Goal: Task Accomplishment & Management: Use online tool/utility

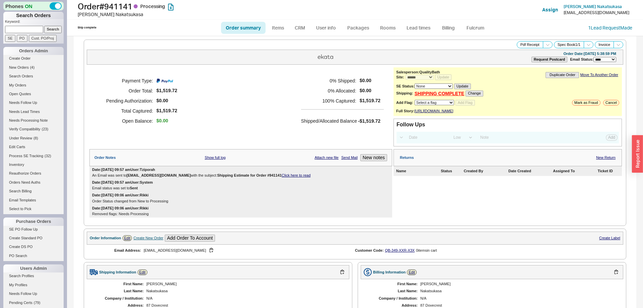
select select "*"
select select "LOW"
select select "3"
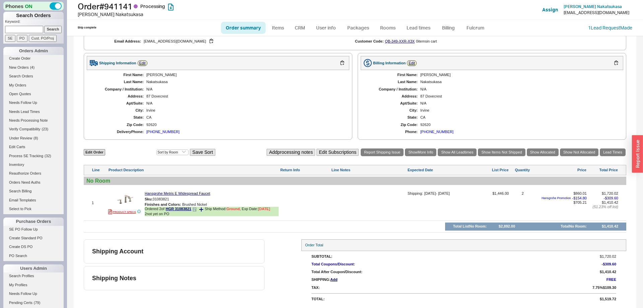
click at [196, 210] on icon at bounding box center [195, 209] width 1 height 1
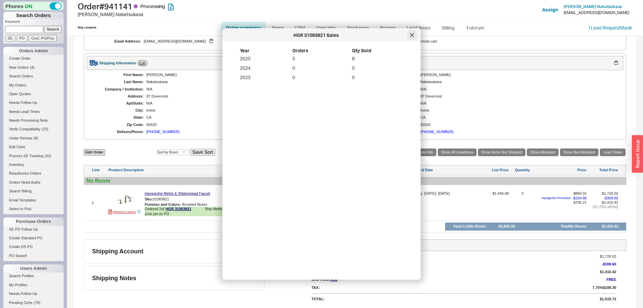
click at [413, 37] on div at bounding box center [412, 35] width 11 height 11
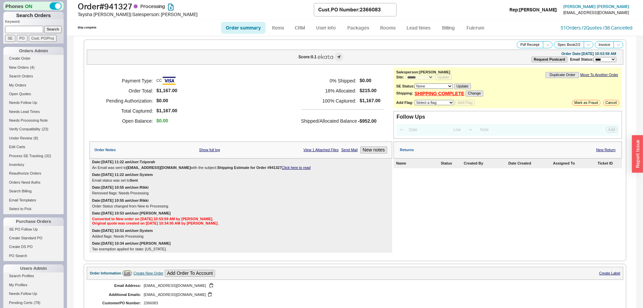
select select "*"
select select "LOW"
select select "3"
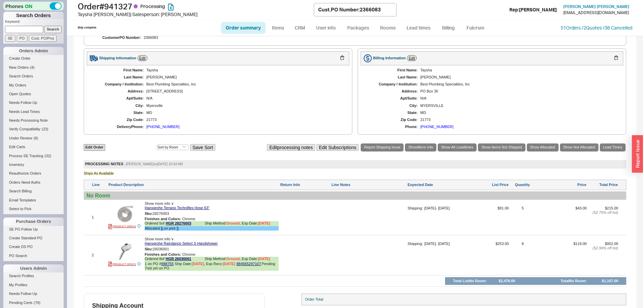
scroll to position [306, 0]
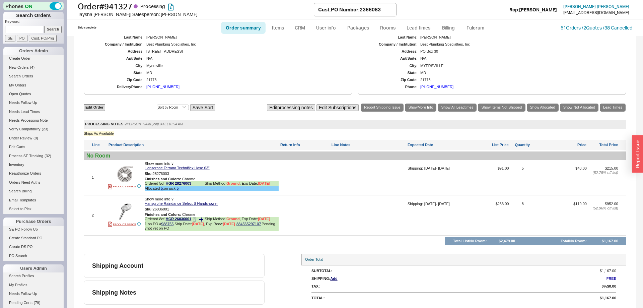
click at [196, 222] on span at bounding box center [195, 219] width 4 height 5
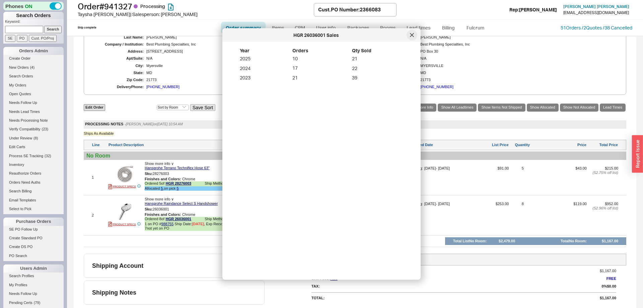
click at [411, 33] on icon at bounding box center [412, 35] width 4 height 4
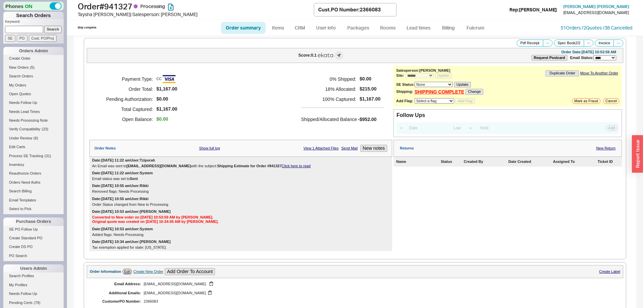
scroll to position [0, 0]
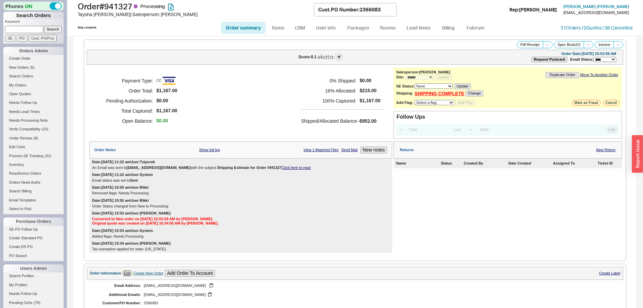
click at [246, 29] on link "Order summary" at bounding box center [243, 28] width 45 height 12
select select "*"
select select "LOW"
select select "3"
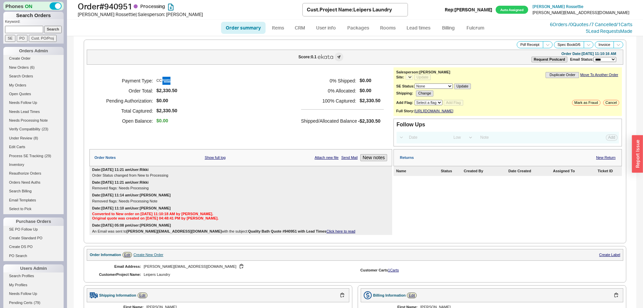
select select "*"
select select "LOW"
select select "3"
select select "*"
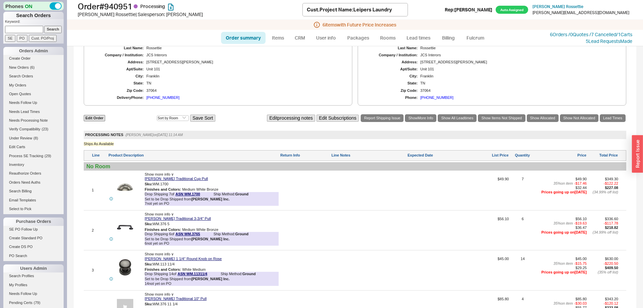
scroll to position [376, 0]
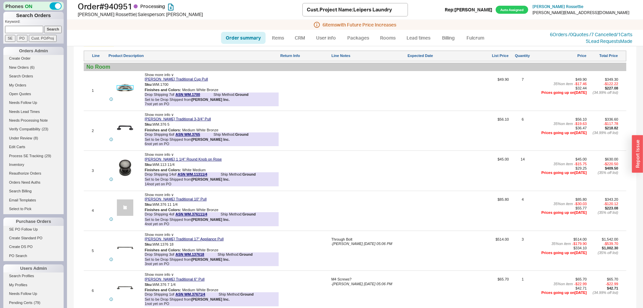
click at [125, 93] on img at bounding box center [125, 87] width 16 height 16
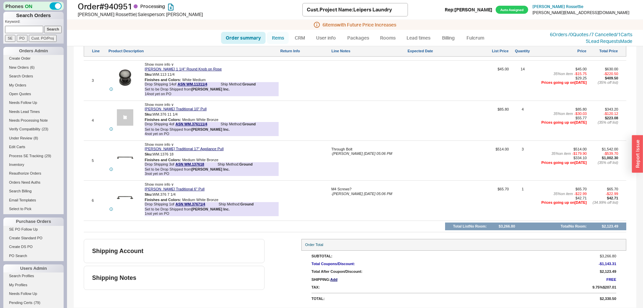
click at [279, 40] on link "Items" at bounding box center [278, 38] width 22 height 12
select select "3"
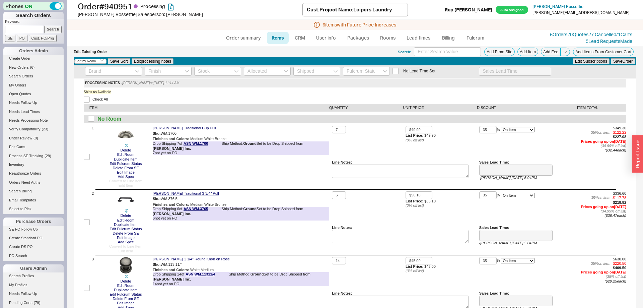
type input "5 - 7 Business Days"
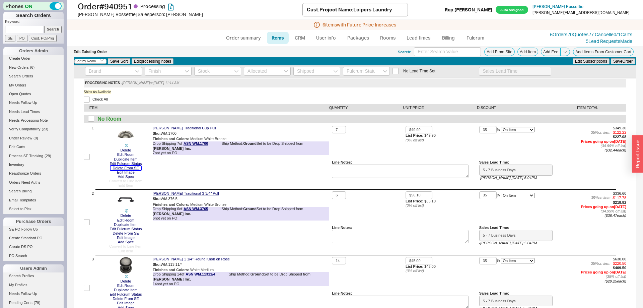
click at [131, 167] on button "Delete From SE" at bounding box center [126, 168] width 30 height 4
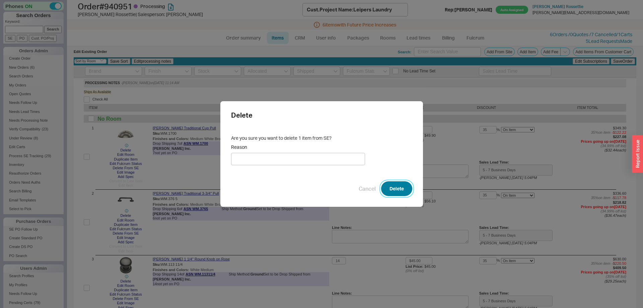
click at [395, 187] on button "Delete" at bounding box center [396, 188] width 31 height 15
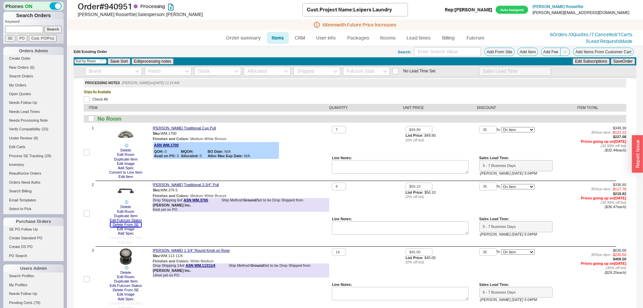
click at [130, 223] on button "Delete From SE" at bounding box center [126, 224] width 30 height 4
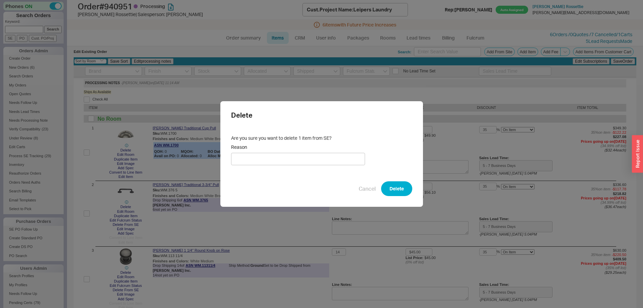
click at [392, 196] on div "Delete Are you sure you want to delete 1 item from SE? Reason Cancel Delete" at bounding box center [321, 154] width 203 height 106
click at [392, 193] on button "Delete" at bounding box center [396, 188] width 31 height 15
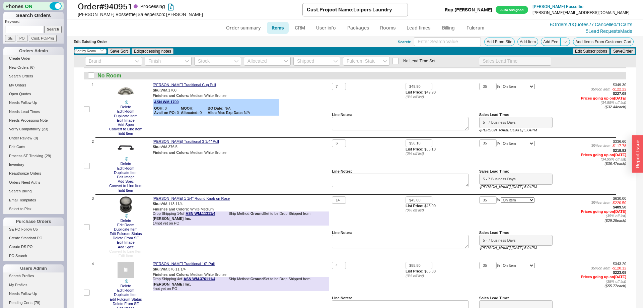
scroll to position [68, 0]
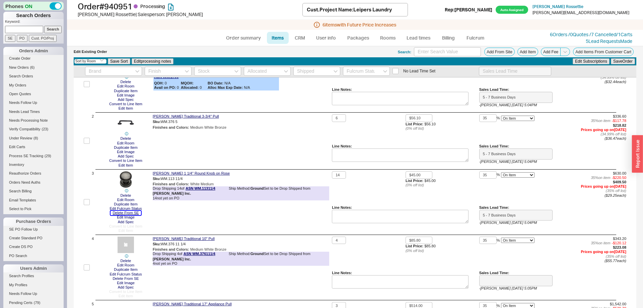
click at [134, 213] on button "Delete From SE" at bounding box center [126, 213] width 30 height 4
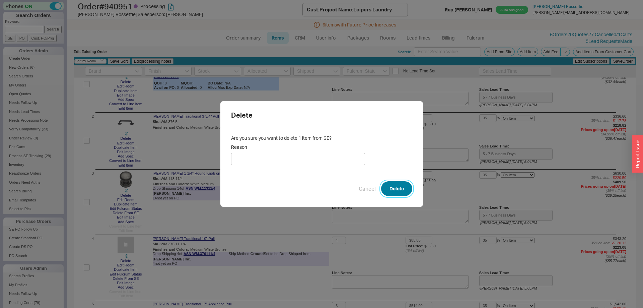
click at [397, 186] on button "Delete" at bounding box center [396, 188] width 31 height 15
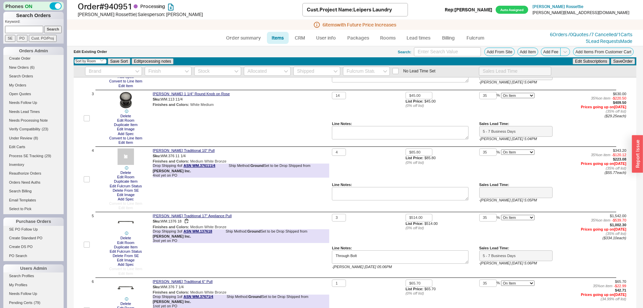
scroll to position [171, 0]
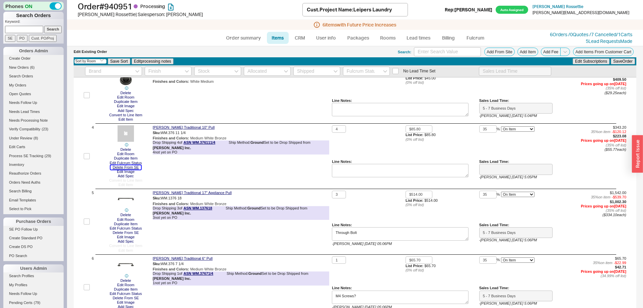
click at [132, 168] on button "Delete From SE" at bounding box center [126, 167] width 30 height 4
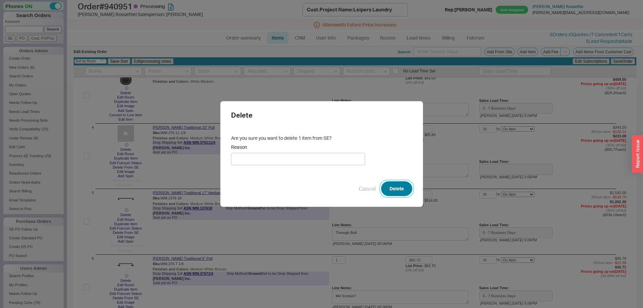
click at [396, 185] on button "Delete" at bounding box center [396, 188] width 31 height 15
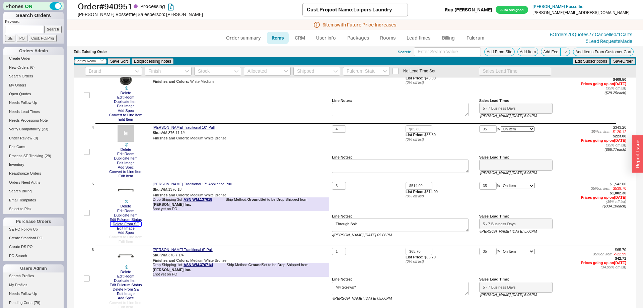
click at [134, 224] on button "Delete From SE" at bounding box center [126, 224] width 30 height 4
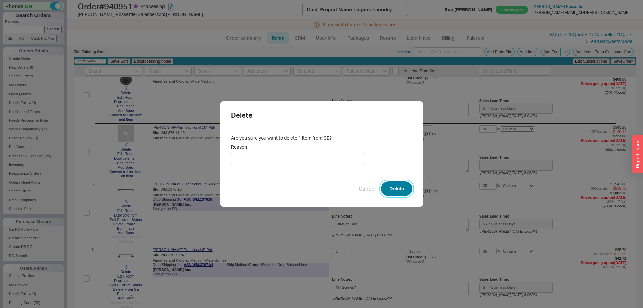
click at [403, 193] on button "Delete" at bounding box center [396, 188] width 31 height 15
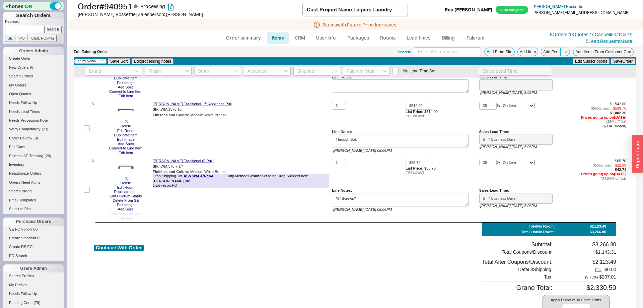
scroll to position [273, 0]
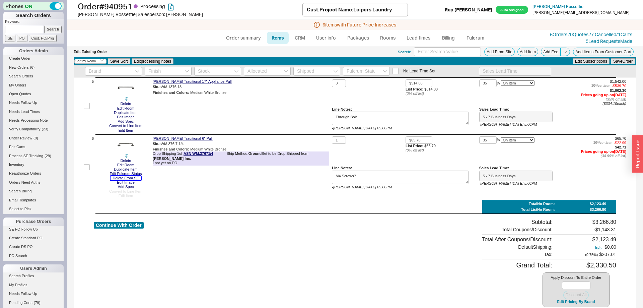
click at [132, 179] on button "Delete From SE" at bounding box center [126, 178] width 30 height 4
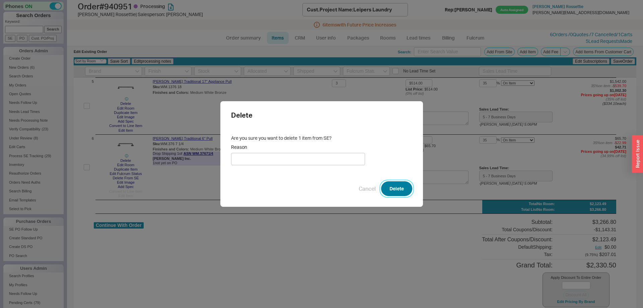
click at [396, 188] on button "Delete" at bounding box center [396, 188] width 31 height 15
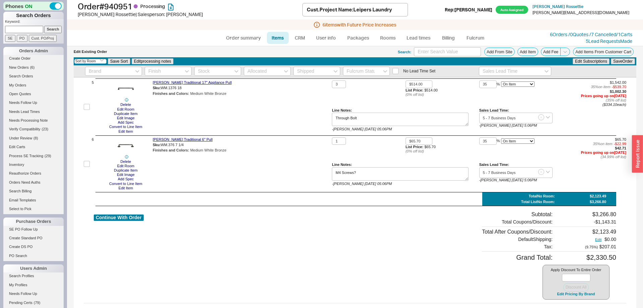
scroll to position [0, 0]
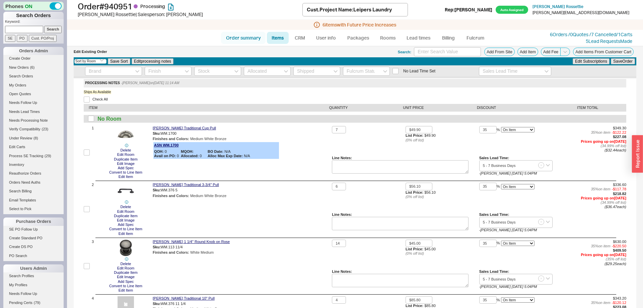
click at [244, 38] on link "Order summary" at bounding box center [243, 38] width 45 height 12
select select "*"
select select "LOW"
select select "3"
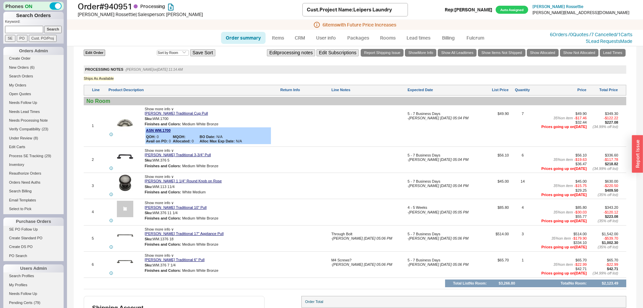
scroll to position [426, 0]
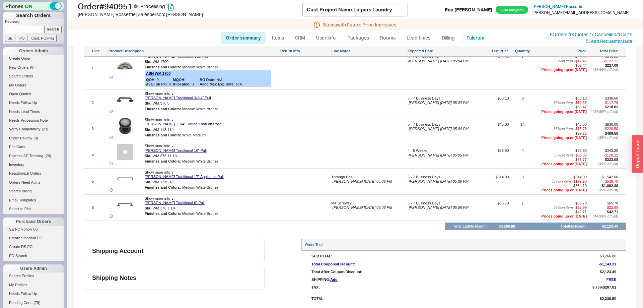
click at [480, 41] on link "Fulcrum" at bounding box center [475, 38] width 27 height 12
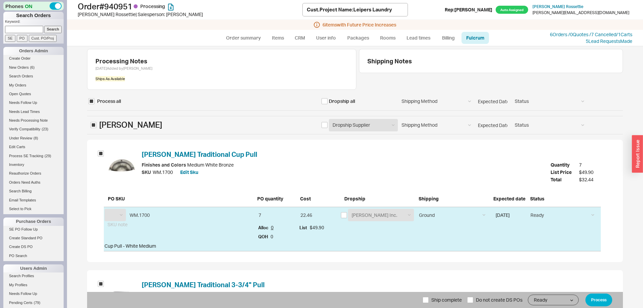
select select "ASN"
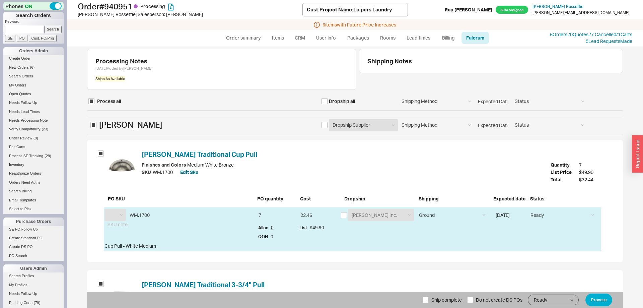
select select "ASN"
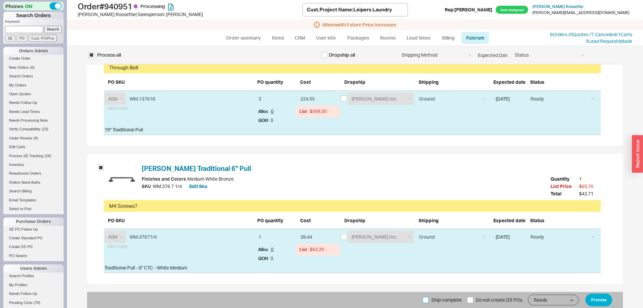
click at [425, 298] on input "Ship complete" at bounding box center [426, 300] width 6 height 6
checkbox input "true"
click at [608, 296] on button "Process" at bounding box center [599, 299] width 27 height 13
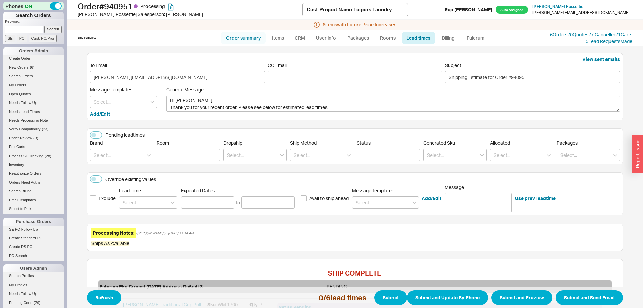
click at [247, 32] on link "Order summary" at bounding box center [243, 38] width 45 height 12
select select "*"
select select "LOW"
select select "3"
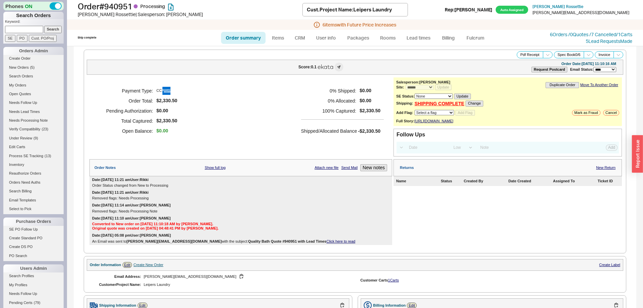
scroll to position [308, 0]
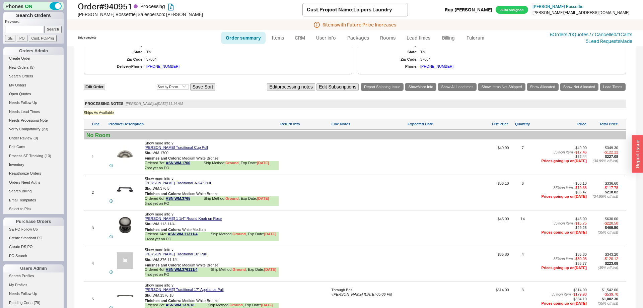
click at [242, 36] on link "Order summary" at bounding box center [243, 38] width 45 height 12
select select "*"
select select "LOW"
select select "3"
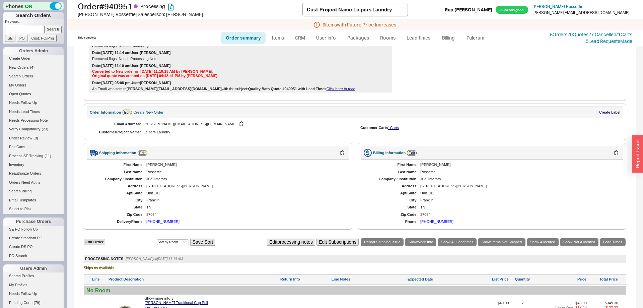
scroll to position [76, 0]
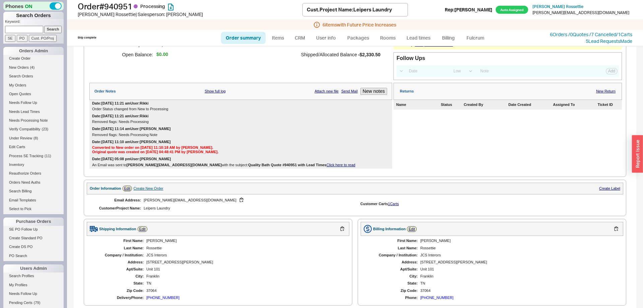
click at [249, 33] on link "Order summary" at bounding box center [243, 38] width 45 height 12
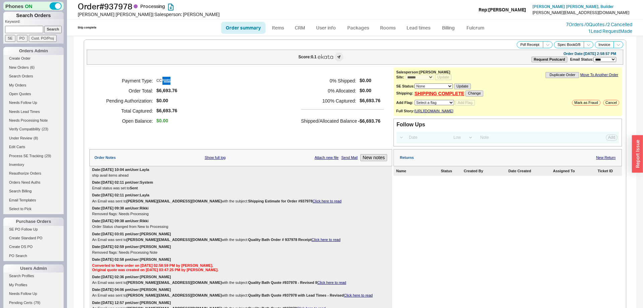
select select "*"
select select "LOW"
select select "3"
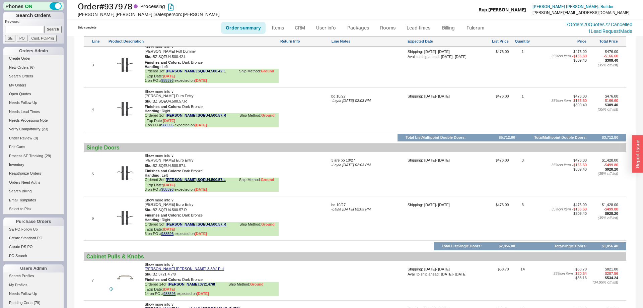
scroll to position [649, 0]
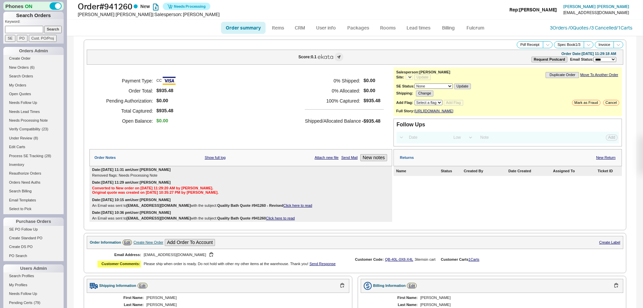
select select "*"
select select "LOW"
select select "3"
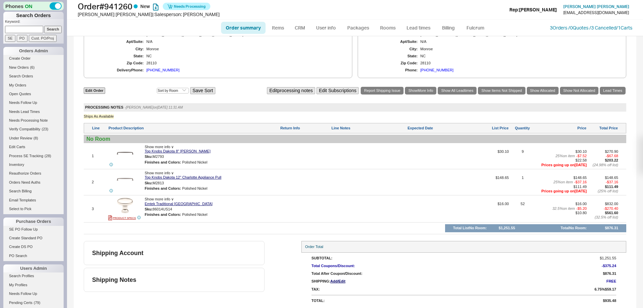
scroll to position [337, 0]
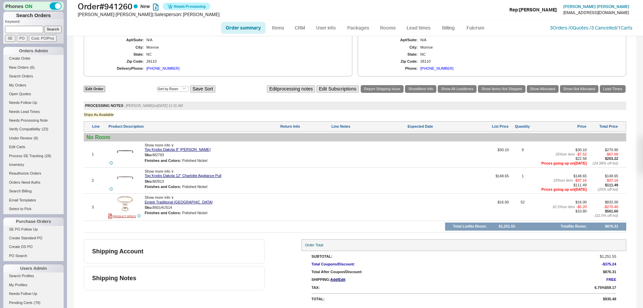
select select "*"
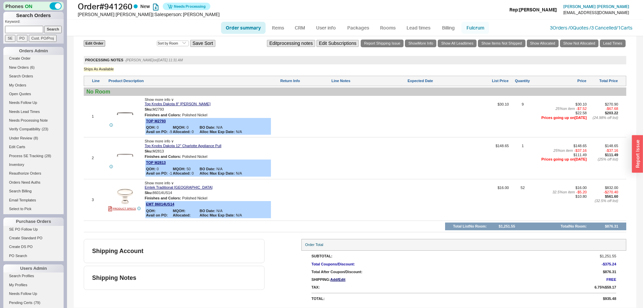
click at [471, 28] on link "Fulcrum" at bounding box center [475, 28] width 27 height 12
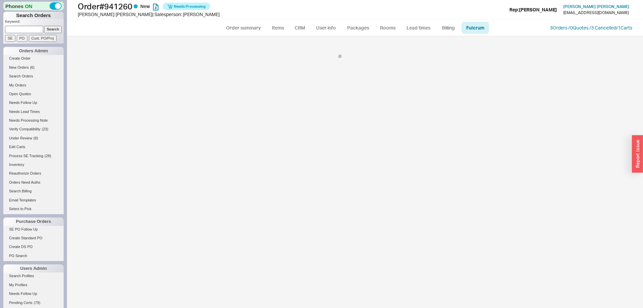
select select "EMT"
select select "TOP"
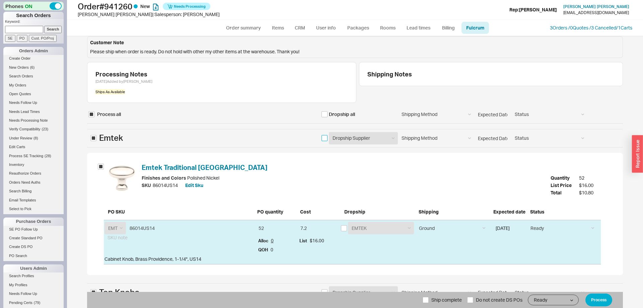
click at [326, 137] on input "checkbox" at bounding box center [325, 138] width 6 height 6
checkbox input "true"
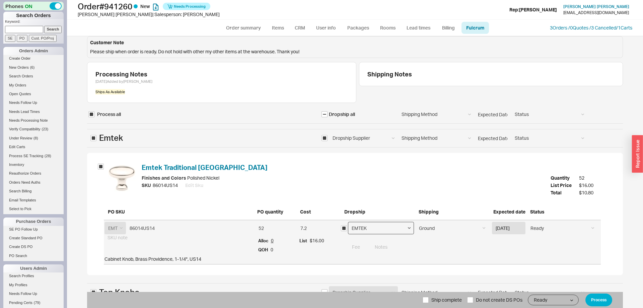
click at [348, 222] on select "EMTEK Emtek Samples Emtek Cabinet Hardware" at bounding box center [381, 228] width 66 height 12
click at [296, 182] on div "SKU 86014US14 Edit Sku" at bounding box center [346, 185] width 409 height 7
click at [348, 222] on select "EMTEK Emtek Samples Emtek Cabinet Hardware" at bounding box center [381, 228] width 66 height 12
select select "796"
click option "Emtek Cabinet Hardware" at bounding box center [0, 0] width 0 height 0
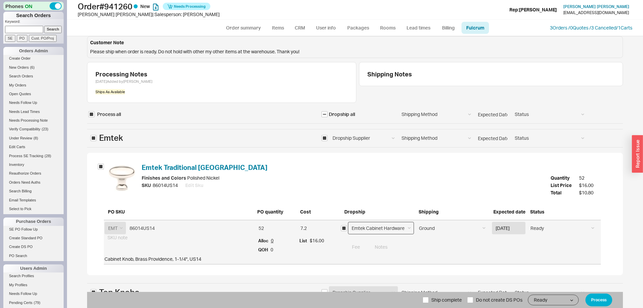
scroll to position [103, 0]
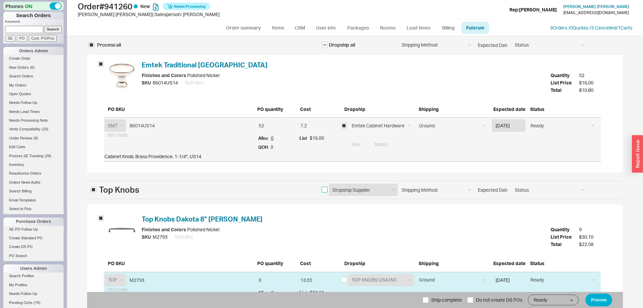
click at [322, 191] on input "checkbox" at bounding box center [325, 190] width 6 height 6
checkbox input "true"
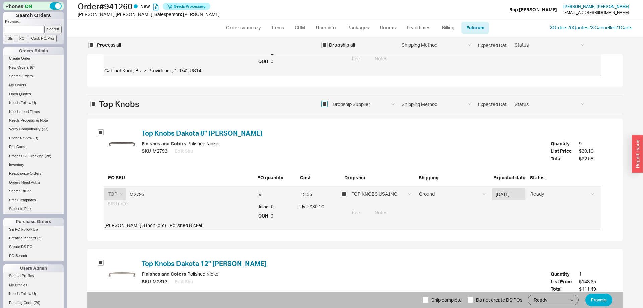
scroll to position [281, 0]
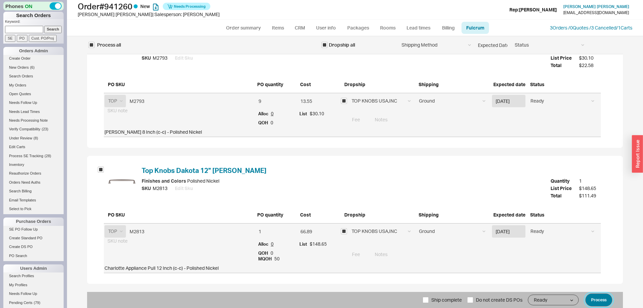
click at [606, 299] on button "Process" at bounding box center [599, 299] width 27 height 13
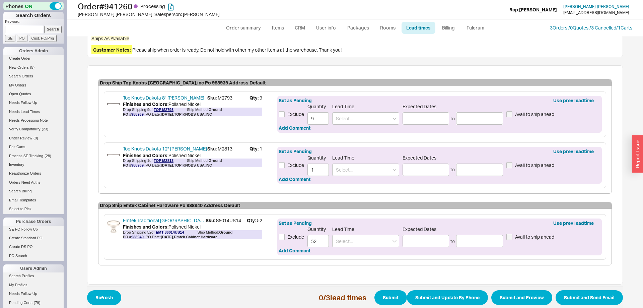
scroll to position [207, 0]
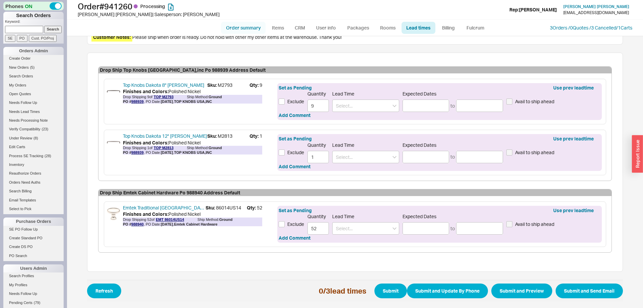
click at [251, 29] on link "Order summary" at bounding box center [243, 28] width 45 height 12
select select "*"
select select "LOW"
select select "3"
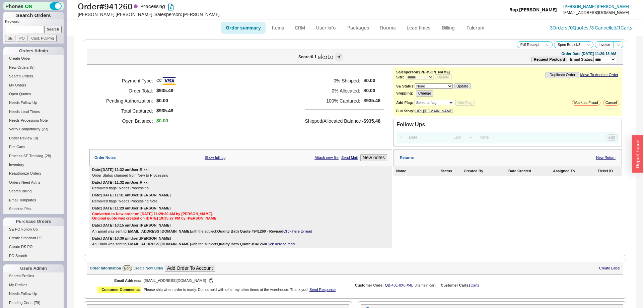
scroll to position [344, 0]
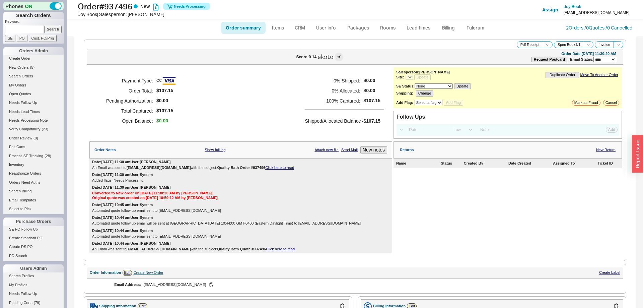
select select "*"
select select "LOW"
select select "3"
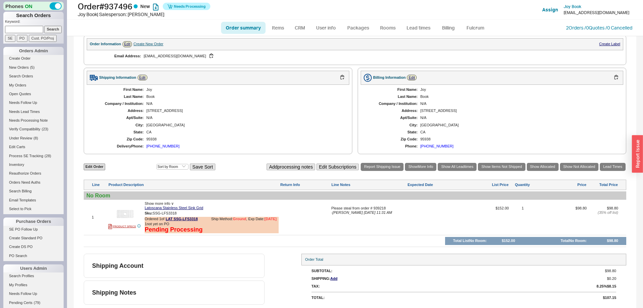
select select "*"
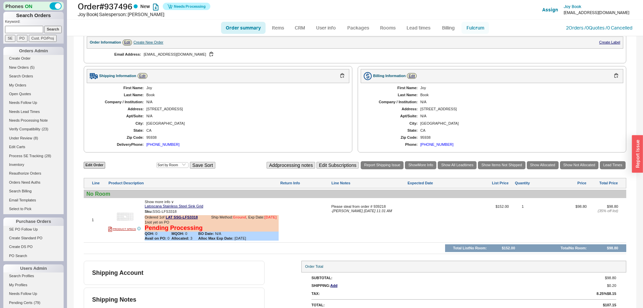
click at [485, 28] on link "Fulcrum" at bounding box center [475, 28] width 27 height 12
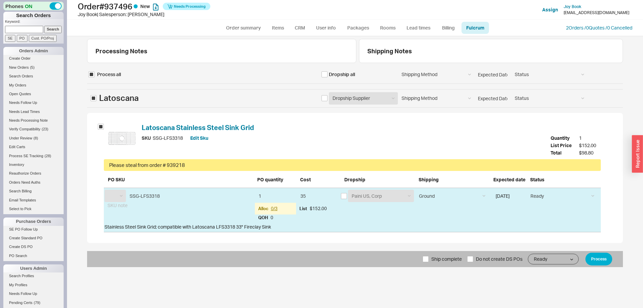
select select "LAT"
drag, startPoint x: 610, startPoint y: 256, endPoint x: 592, endPoint y: 258, distance: 18.5
click at [610, 256] on button "Process" at bounding box center [599, 259] width 27 height 13
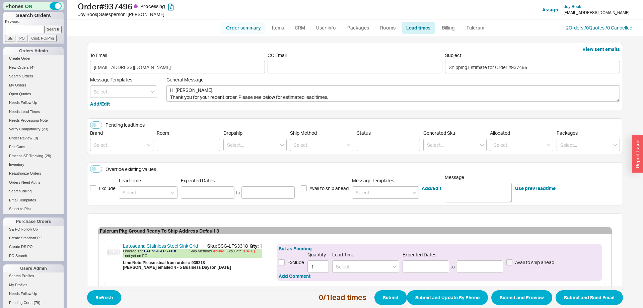
click at [236, 27] on link "Order summary" at bounding box center [243, 28] width 45 height 12
select select "*"
select select "LOW"
select select "3"
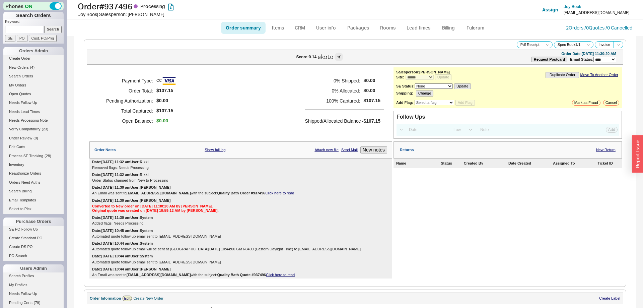
scroll to position [256, 0]
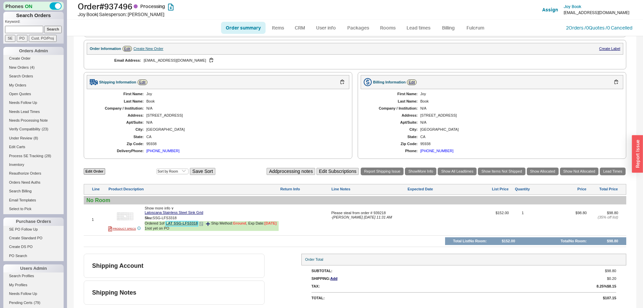
click at [189, 221] on link "LAT SSG-LFS3318" at bounding box center [182, 223] width 32 height 5
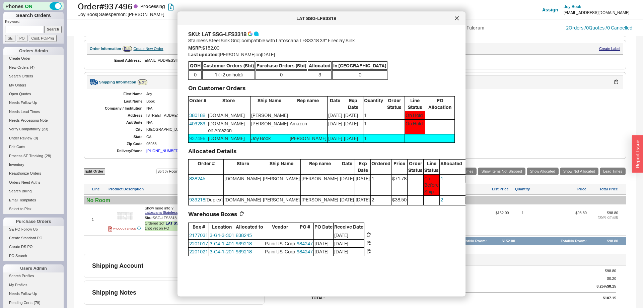
click at [465, 198] on button "Steal" at bounding box center [472, 200] width 15 height 8
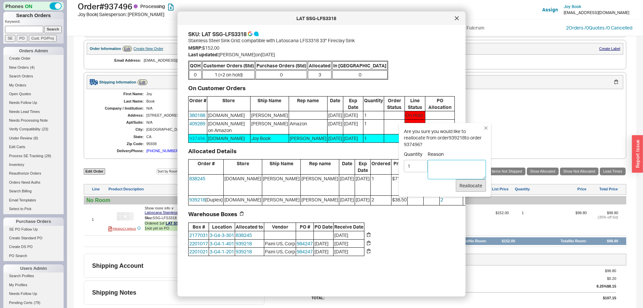
click at [450, 168] on textarea "Reason" at bounding box center [457, 169] width 58 height 19
type textarea "steal per josh"
click at [466, 186] on button "Reallocate" at bounding box center [471, 185] width 30 height 13
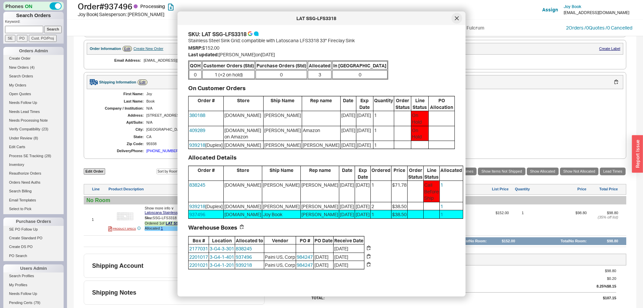
click at [454, 17] on div at bounding box center [457, 18] width 11 height 11
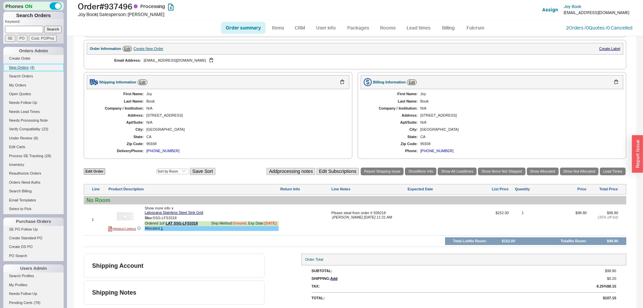
click at [24, 66] on span "New Orders" at bounding box center [19, 67] width 20 height 4
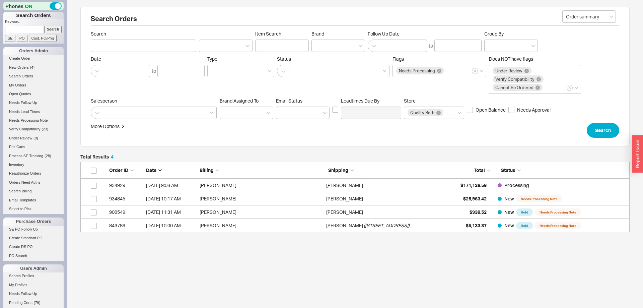
scroll to position [0, 0]
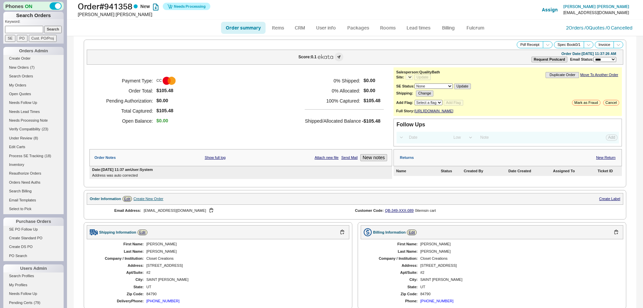
select select "*"
select select "LOW"
select select "3"
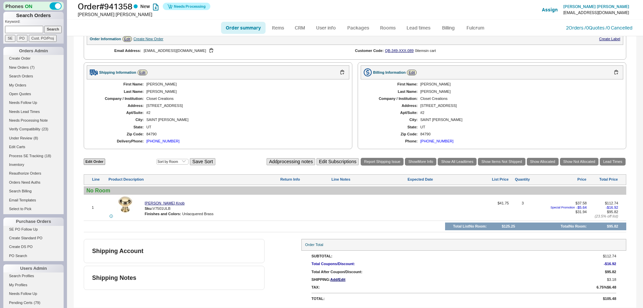
select select "*"
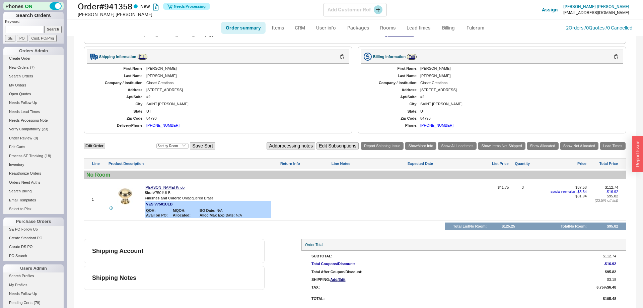
scroll to position [0, 0]
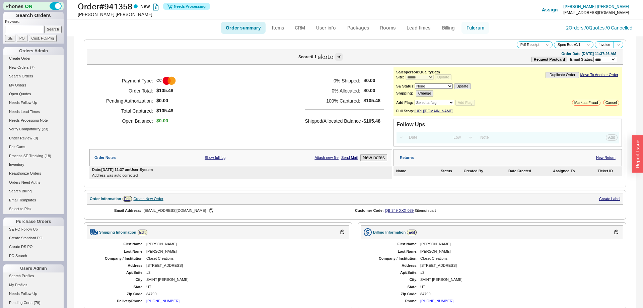
click at [475, 25] on link "Fulcrum" at bounding box center [475, 28] width 27 height 12
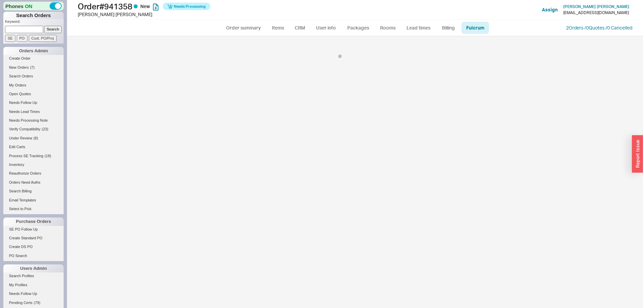
select select "VES"
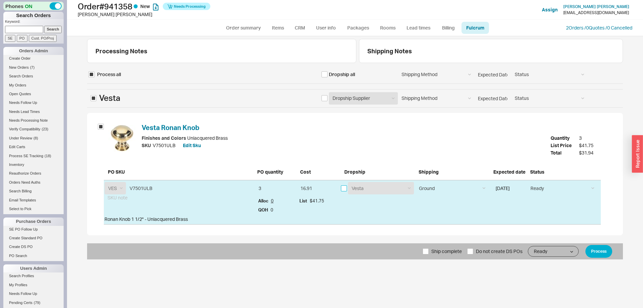
click at [343, 189] on input "checkbox" at bounding box center [344, 188] width 6 height 6
checkbox input "true"
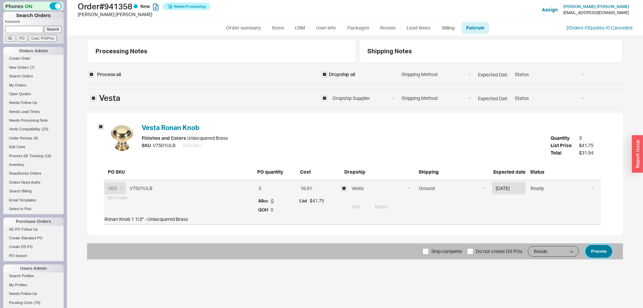
click at [612, 252] on button "Process" at bounding box center [599, 251] width 27 height 13
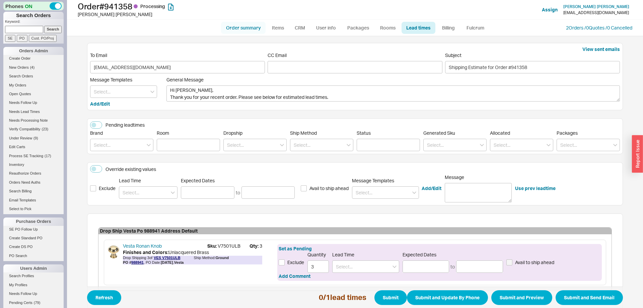
click at [247, 25] on link "Order summary" at bounding box center [243, 28] width 45 height 12
select select "*"
select select "LOW"
select select "3"
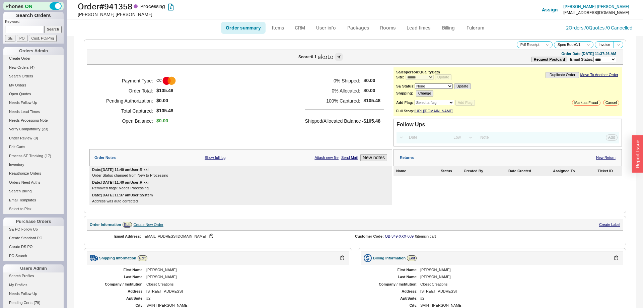
scroll to position [201, 0]
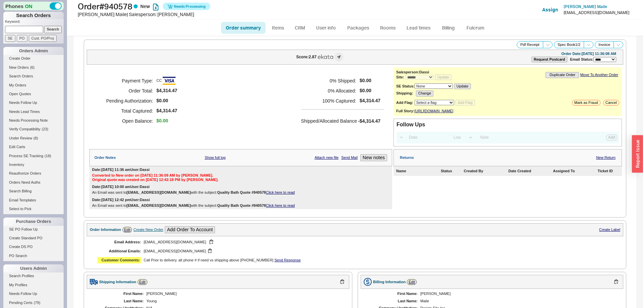
select select "*"
select select "LOW"
select select "3"
click at [415, 100] on select "Select a flag Under Review Hold Verify Compatibility Cannot Be Ordered" at bounding box center [435, 102] width 40 height 5
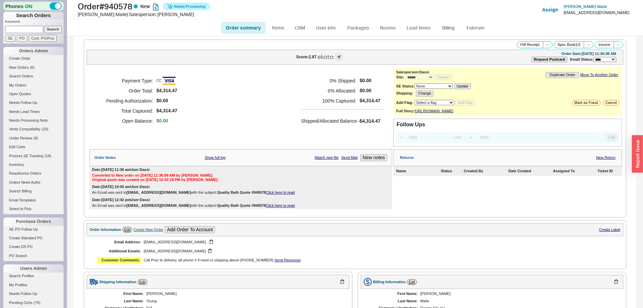
select select "10"
click option "Under Review" at bounding box center [0, 0] width 0 height 0
click at [470, 105] on button "Add Flag" at bounding box center [465, 103] width 19 height 6
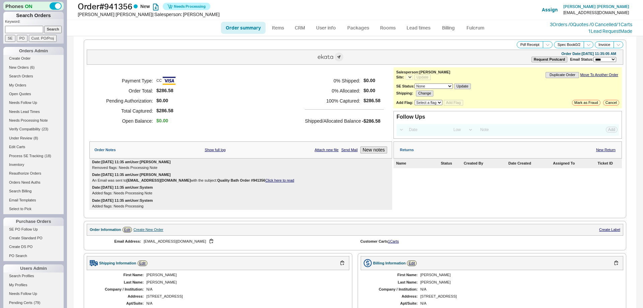
select select "*"
select select "LOW"
select select "3"
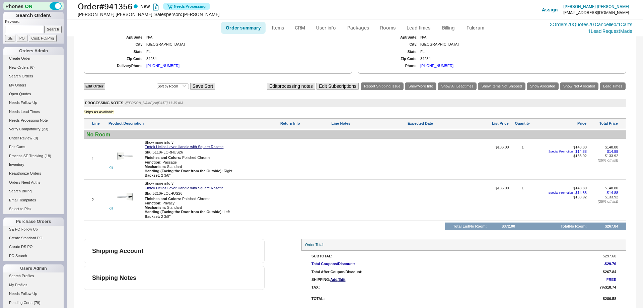
select select "*"
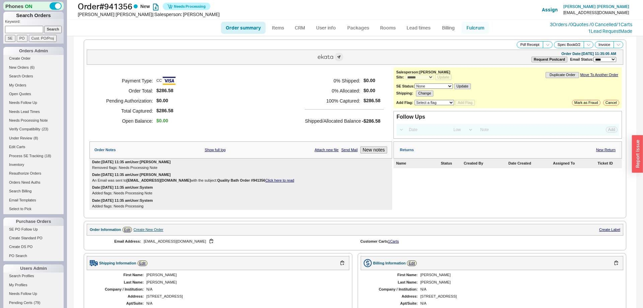
click at [473, 27] on link "Fulcrum" at bounding box center [475, 28] width 27 height 12
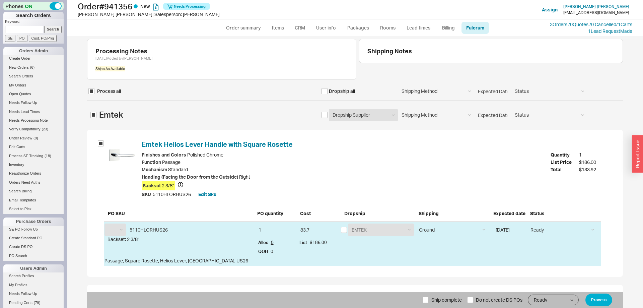
select select "EMT"
click at [323, 92] on input "checkbox" at bounding box center [325, 91] width 6 height 6
checkbox input "true"
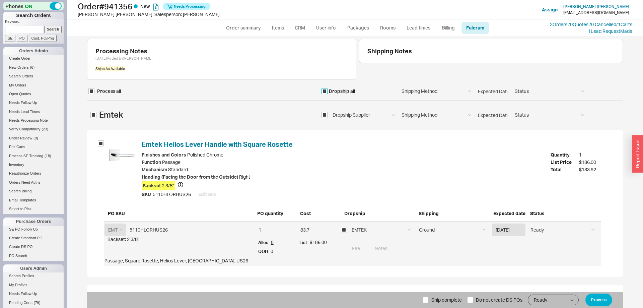
checkbox input "true"
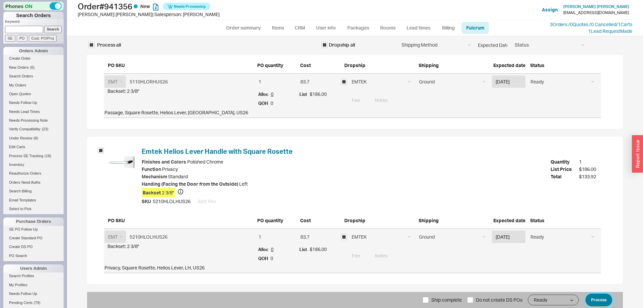
click at [603, 296] on button "Process" at bounding box center [599, 299] width 27 height 13
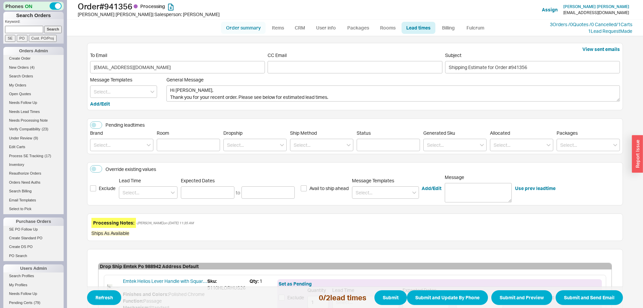
click at [241, 28] on link "Order summary" at bounding box center [243, 28] width 45 height 12
select select "*"
select select "LOW"
select select "3"
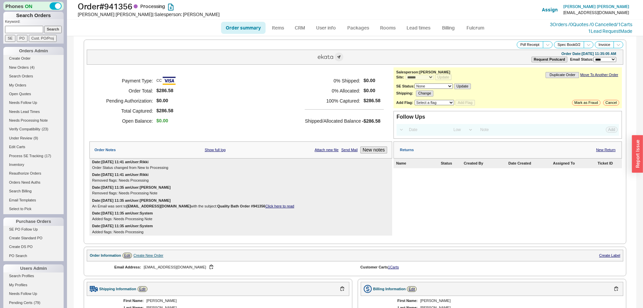
scroll to position [317, 0]
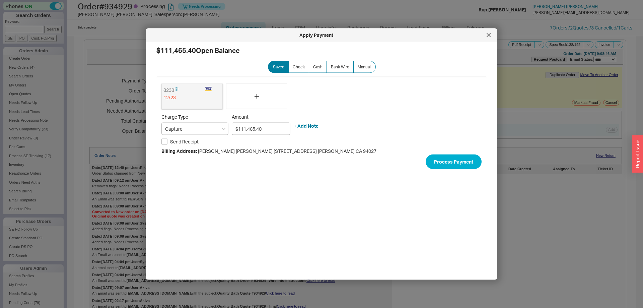
select select "*"
select select "LOW"
select select "3"
click at [485, 37] on div at bounding box center [488, 35] width 11 height 11
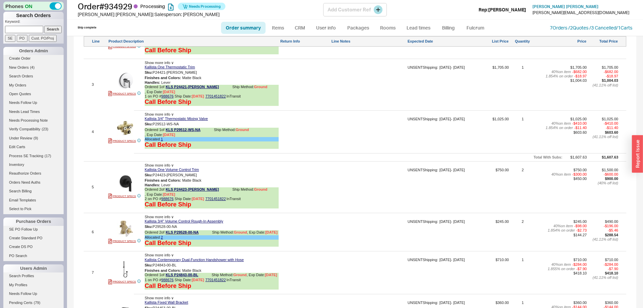
scroll to position [615, 0]
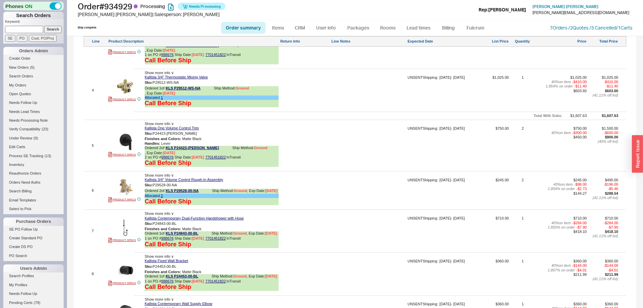
click at [241, 31] on link "Order summary" at bounding box center [243, 28] width 45 height 12
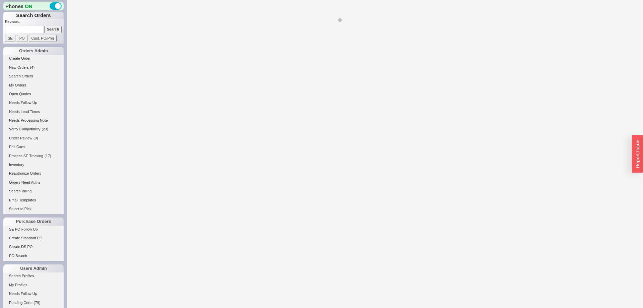
select select "*"
select select "LOW"
select select "3"
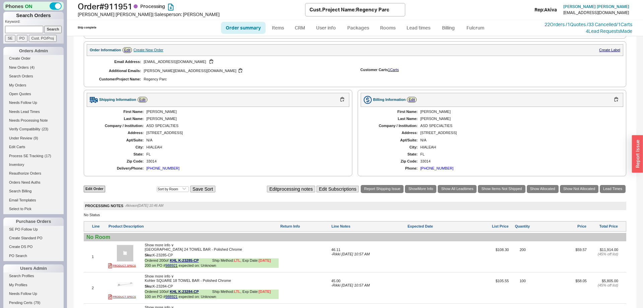
scroll to position [386, 0]
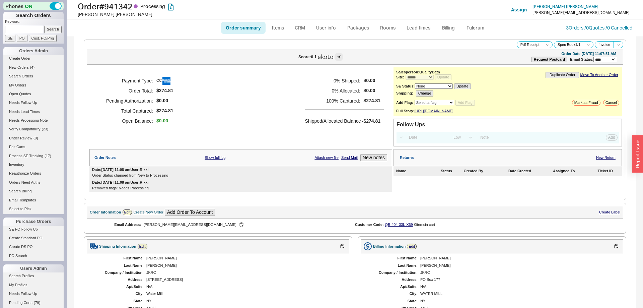
select select "*"
select select "LOW"
select select "3"
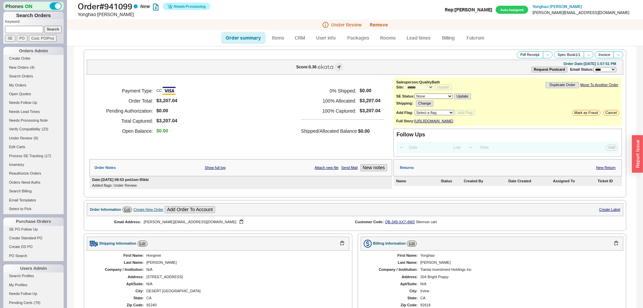
select select "*"
select select "LOW"
select select "3"
click at [244, 40] on link "Order summary" at bounding box center [243, 38] width 45 height 12
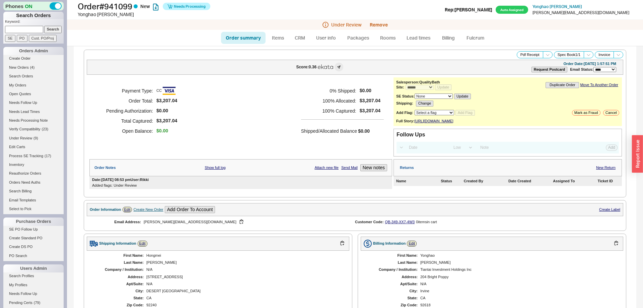
select select "*"
select select "LOW"
select select "3"
click at [376, 171] on button "New notes" at bounding box center [373, 167] width 27 height 7
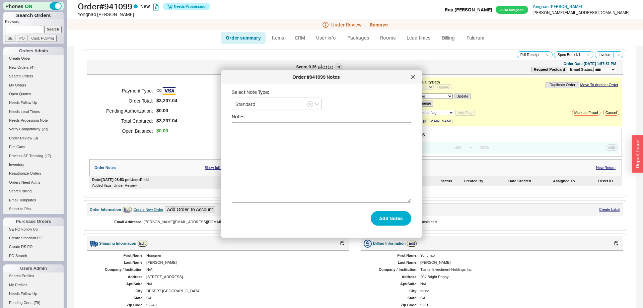
click at [315, 173] on textarea "Notes" at bounding box center [322, 162] width 180 height 80
type textarea "No option to leave a voice mail"
click at [386, 215] on button "Add Notes" at bounding box center [391, 218] width 41 height 15
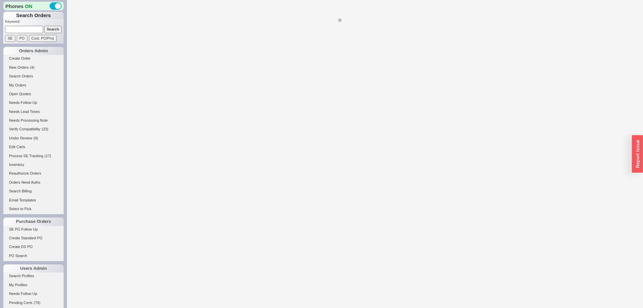
select select "*"
select select "LOW"
select select "3"
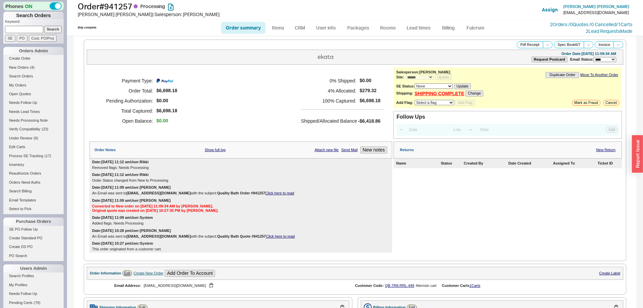
scroll to position [410, 0]
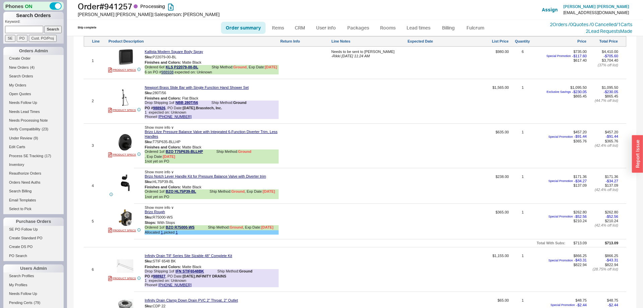
click at [351, 73] on div "Needs to be sent to Mimi - Rikki 09/22/2025 11:24 AM" at bounding box center [368, 63] width 75 height 27
drag, startPoint x: 246, startPoint y: 53, endPoint x: 238, endPoint y: 53, distance: 8.0
click at [331, 53] on textarea "Needs to be sent to Mimi" at bounding box center [368, 55] width 75 height 11
click at [339, 60] on textarea at bounding box center [368, 55] width 75 height 11
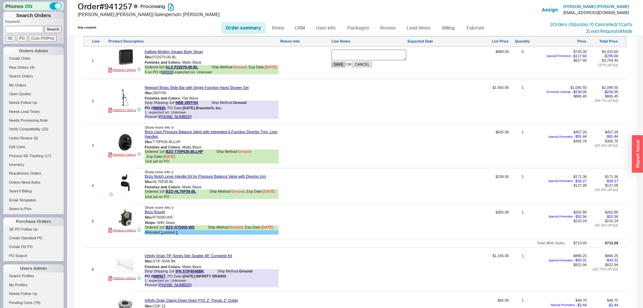
click at [339, 66] on button "SAVE" at bounding box center [338, 65] width 14 height 6
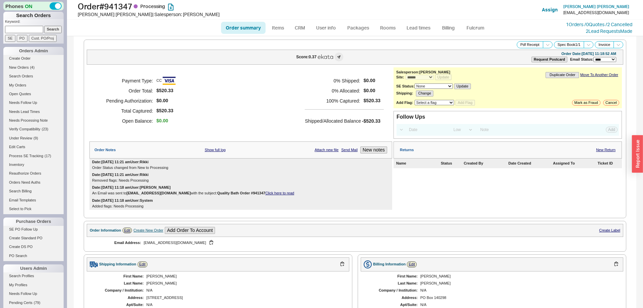
select select "*"
select select "LOW"
select select "3"
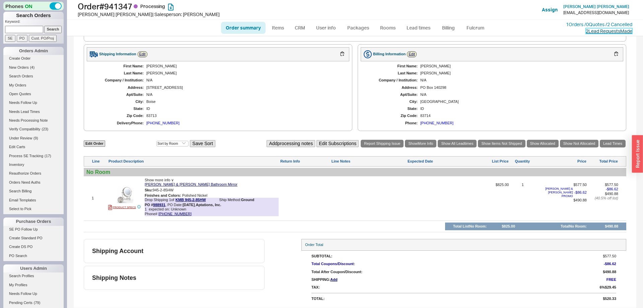
click at [601, 28] on link "2 Lead Request s Made" at bounding box center [609, 31] width 47 height 6
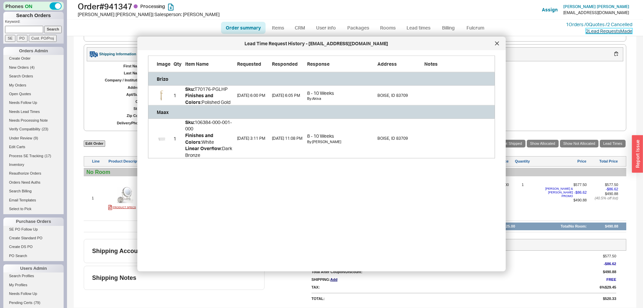
scroll to position [205, 358]
click at [497, 43] on icon at bounding box center [496, 43] width 3 height 3
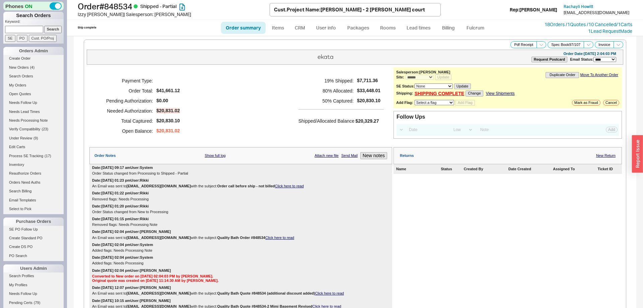
select select "*"
select select "LOW"
select select "3"
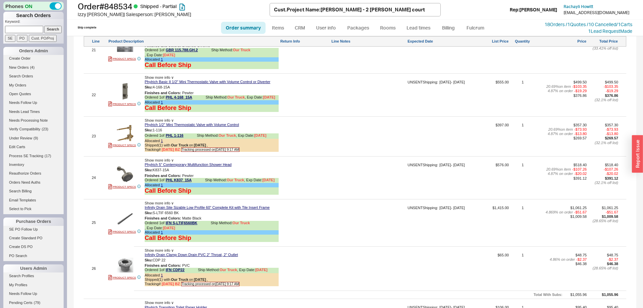
click at [245, 28] on link "Order summary" at bounding box center [243, 28] width 45 height 12
select select "*"
select select "LOW"
select select "3"
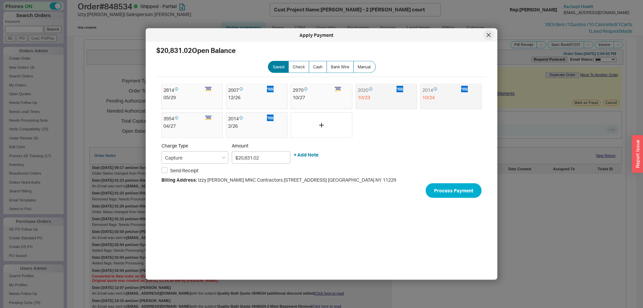
click at [485, 34] on div at bounding box center [488, 35] width 11 height 11
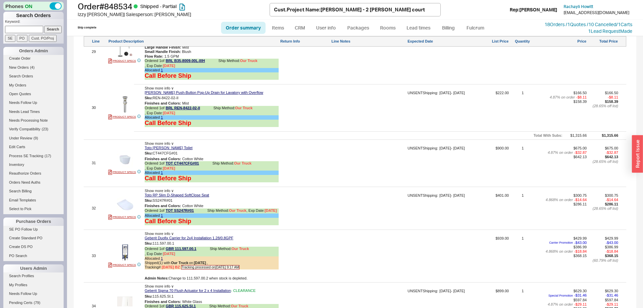
scroll to position [1845, 0]
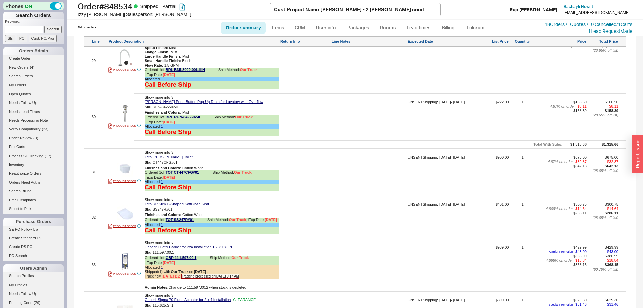
click at [251, 31] on link "Order summary" at bounding box center [243, 28] width 45 height 12
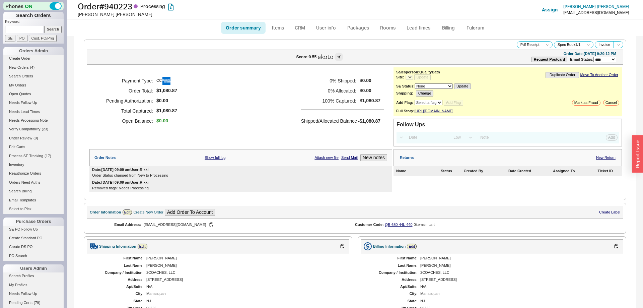
select select "*"
select select "LOW"
select select "3"
select select "*"
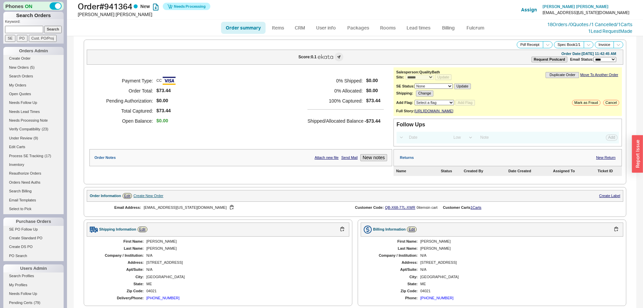
select select "*"
select select "LOW"
select select "3"
click at [477, 28] on link "Fulcrum" at bounding box center [475, 28] width 27 height 12
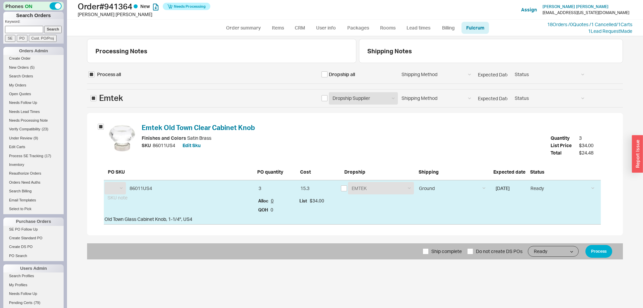
select select "EMT"
click at [345, 189] on input "checkbox" at bounding box center [344, 188] width 6 height 6
checkbox input "true"
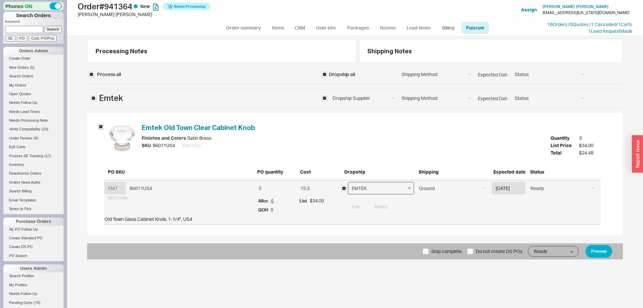
click at [348, 182] on select "EMTEK Emtek Samples Emtek Cabinet Hardware" at bounding box center [381, 188] width 66 height 12
select select "796"
click option "Emtek Cabinet Hardware" at bounding box center [0, 0] width 0 height 0
click at [594, 250] on button "Process" at bounding box center [599, 251] width 27 height 13
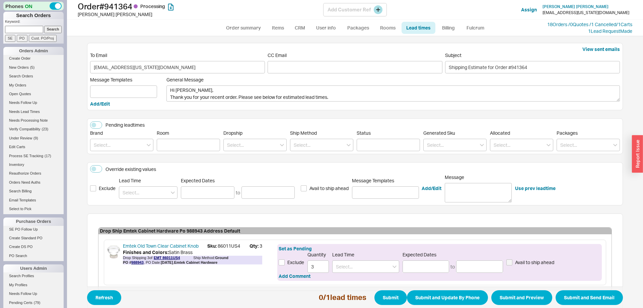
scroll to position [38, 0]
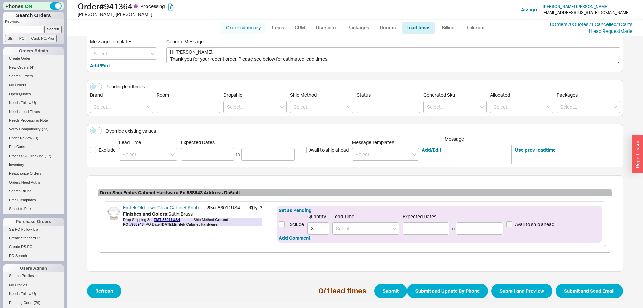
click at [249, 26] on link "Order summary" at bounding box center [243, 28] width 45 height 12
select select "*"
select select "LOW"
select select "3"
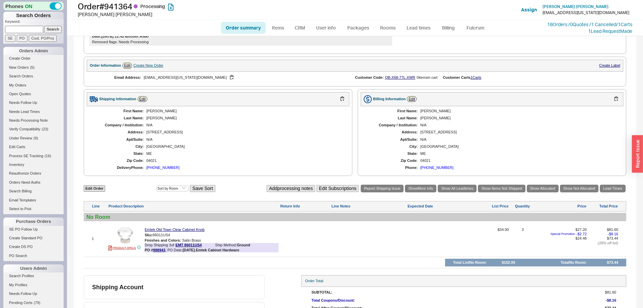
scroll to position [188, 0]
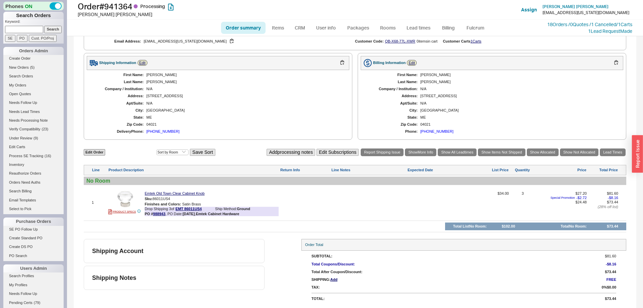
click at [237, 24] on link "Order summary" at bounding box center [243, 28] width 45 height 12
select select "*"
select select "LOW"
select select "3"
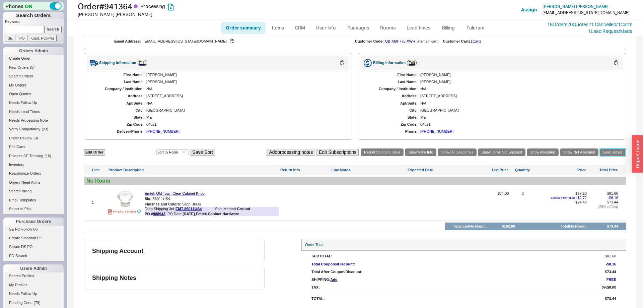
click at [617, 151] on link "Lead Times" at bounding box center [613, 152] width 26 height 8
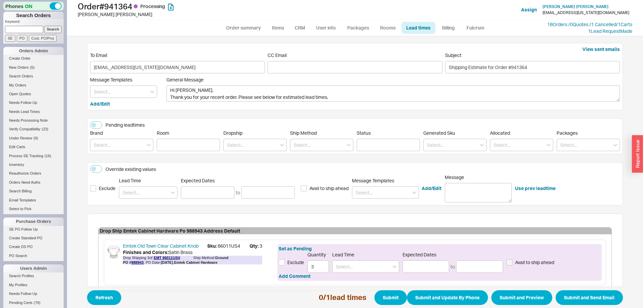
scroll to position [38, 0]
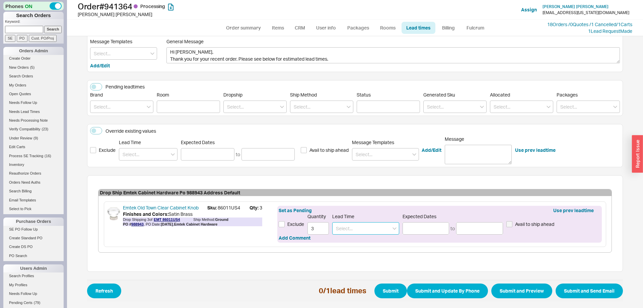
click at [375, 227] on input at bounding box center [365, 228] width 67 height 12
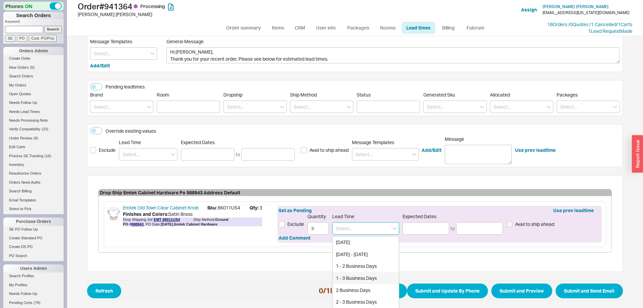
click at [368, 274] on div "1 - 3 Business Days" at bounding box center [366, 278] width 66 height 12
type input "1 - 3 Business Days"
type input "09/23/2025"
type input "09/25/2025"
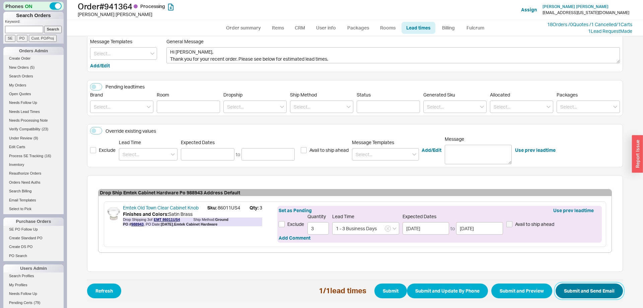
click at [562, 284] on button "Submit and Send Email" at bounding box center [589, 290] width 67 height 15
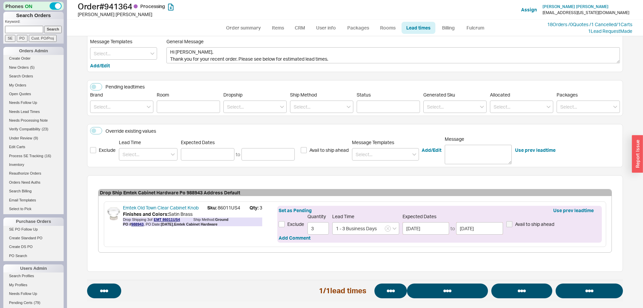
select select "*"
select select "LOW"
select select "3"
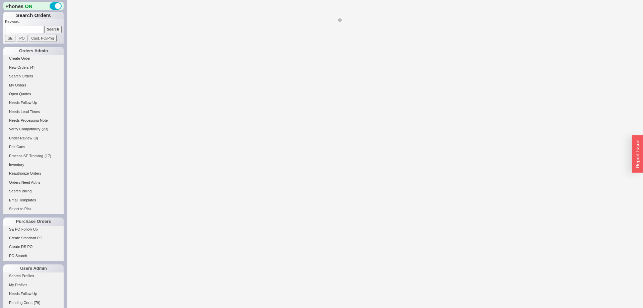
select select "*"
select select "LOW"
select select "3"
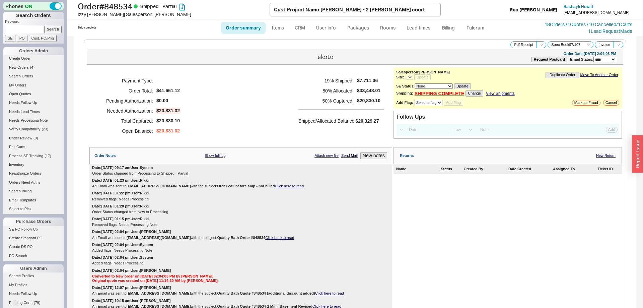
select select "*"
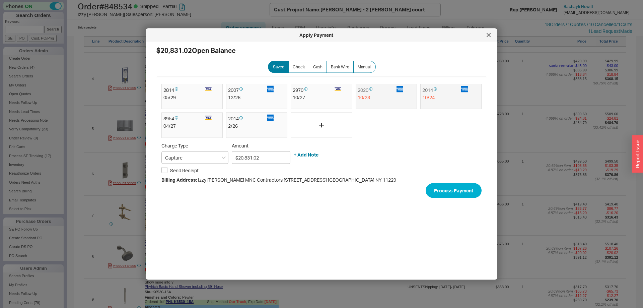
scroll to position [786, 0]
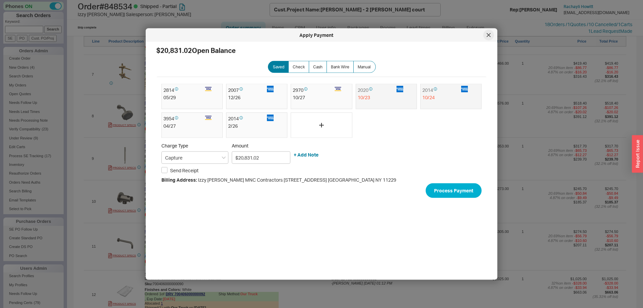
click at [489, 31] on div at bounding box center [488, 35] width 11 height 11
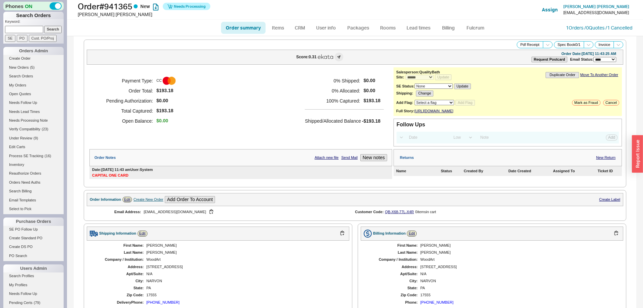
select select "*"
select select "LOW"
select select "3"
click at [480, 26] on link "Fulcrum" at bounding box center [475, 28] width 27 height 12
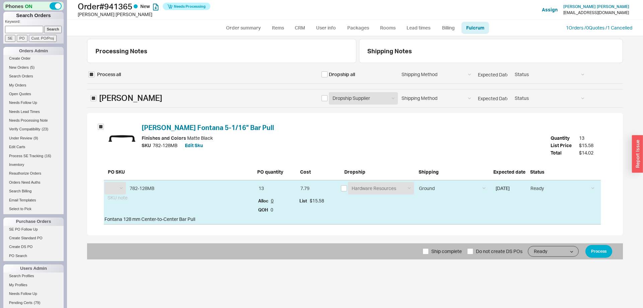
select select "JAL"
click at [346, 190] on input "checkbox" at bounding box center [344, 188] width 6 height 6
checkbox input "true"
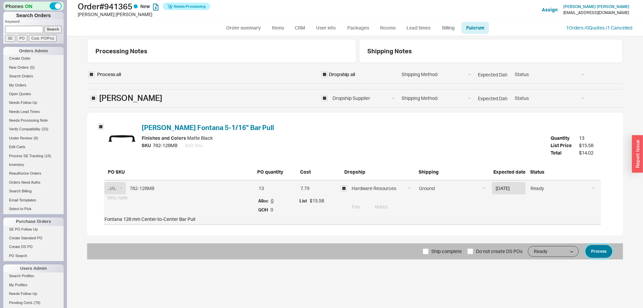
click at [594, 247] on button "Process" at bounding box center [599, 251] width 27 height 13
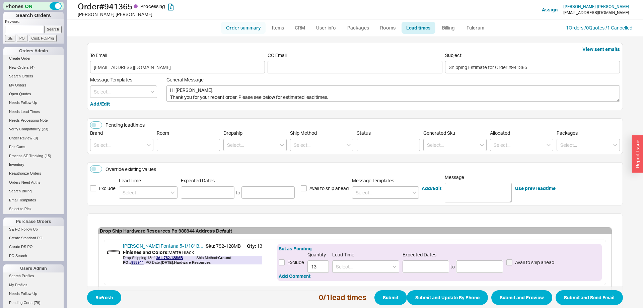
click at [243, 29] on link "Order summary" at bounding box center [243, 28] width 45 height 12
select select "*"
select select "LOW"
select select "3"
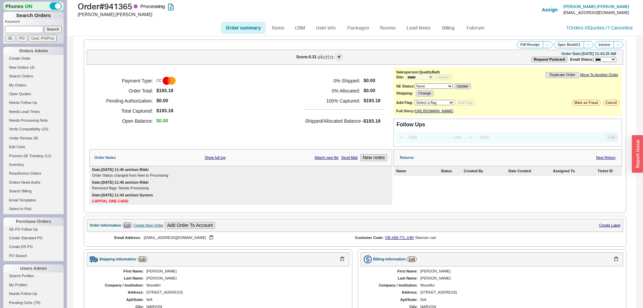
click at [250, 29] on link "Order summary" at bounding box center [243, 28] width 45 height 12
select select "*"
select select "LOW"
select select "3"
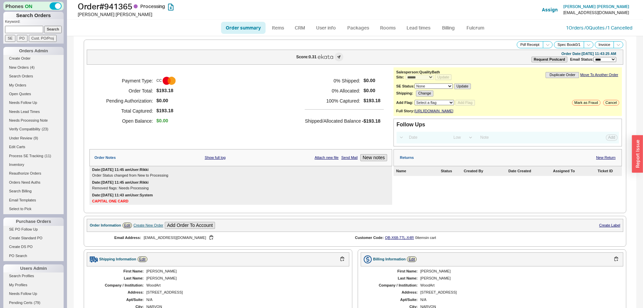
scroll to position [197, 0]
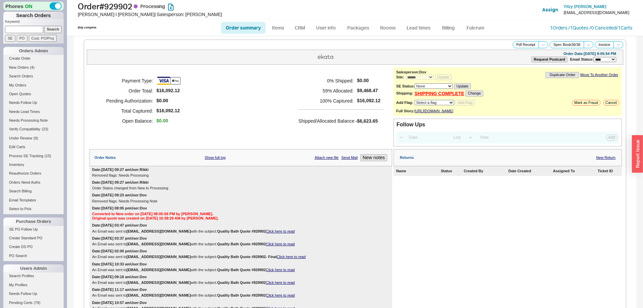
select select "*"
select select "LOW"
select select "3"
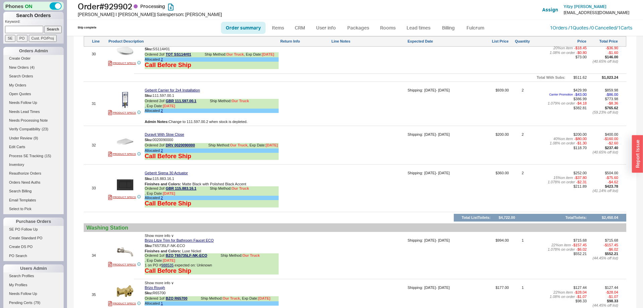
scroll to position [2151, 0]
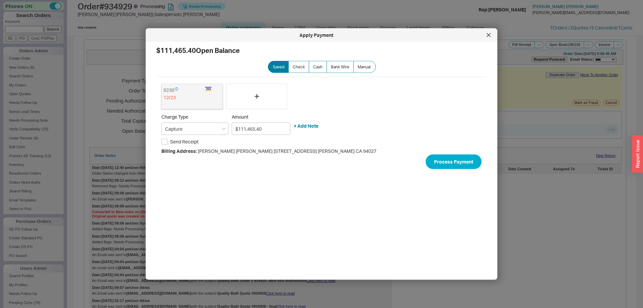
select select "*"
select select "LOW"
select select "3"
click at [489, 36] on icon at bounding box center [488, 34] width 3 height 3
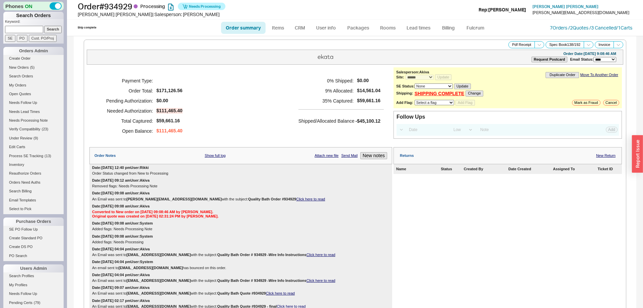
scroll to position [376, 0]
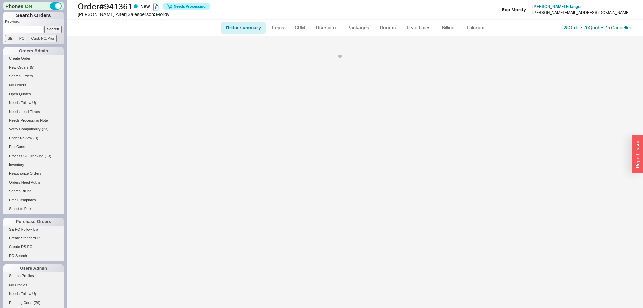
select select "*"
select select "LOW"
select select "3"
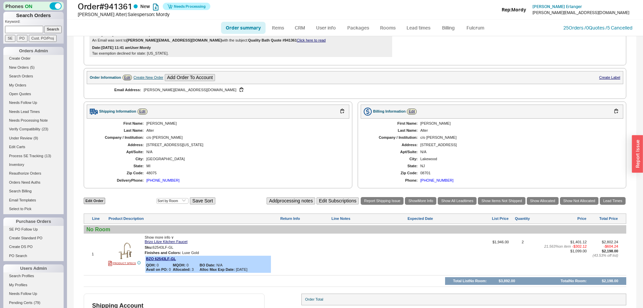
scroll to position [213, 0]
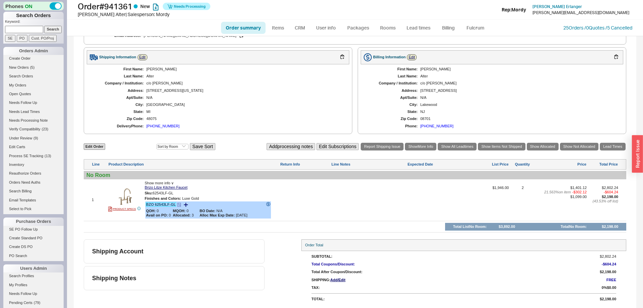
click at [167, 203] on link "BZO 62543LF-GL" at bounding box center [161, 204] width 30 height 4
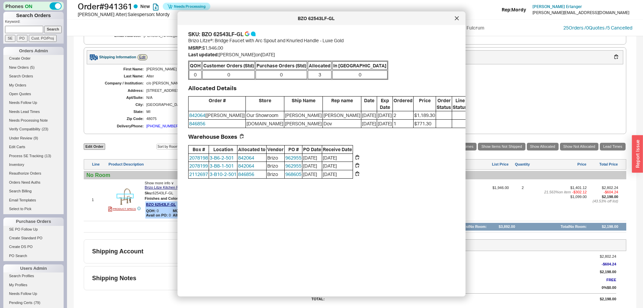
click at [126, 196] on img at bounding box center [125, 196] width 16 height 16
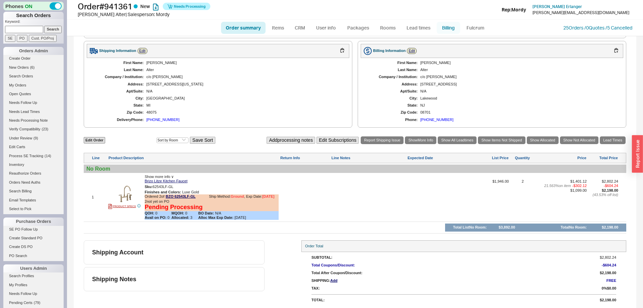
click at [457, 18] on div "Order # 941361 New Needs Processing [PERSON_NAME] | Salesperson: [PERSON_NAME] …" at bounding box center [355, 10] width 576 height 20
click at [178, 190] on button "button" at bounding box center [179, 187] width 8 height 6
click at [472, 34] on ul "Order summary Items CRM User info Packages Rooms Lead times Billing Fulcrum" at bounding box center [354, 28] width 273 height 16
click at [475, 29] on link "Fulcrum" at bounding box center [475, 28] width 27 height 12
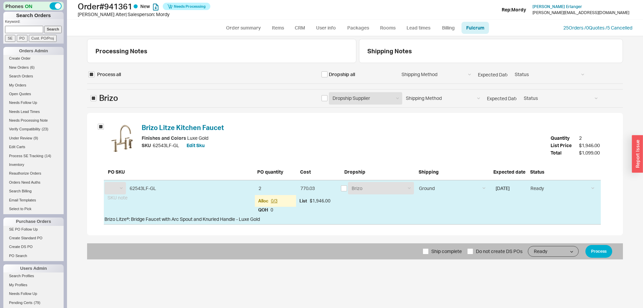
select select "BZO"
click at [344, 189] on input "checkbox" at bounding box center [344, 188] width 6 height 6
checkbox input "true"
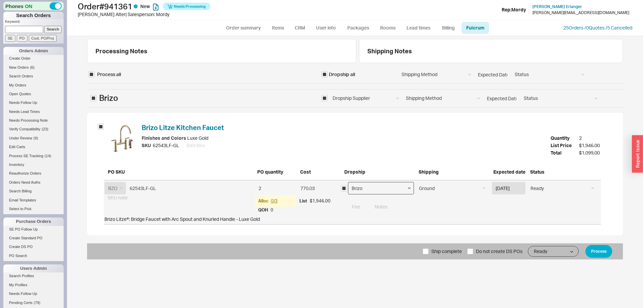
click at [348, 182] on select "Brizo General Plumbing Supply A.F. SUPPLY UTICA AVE. PLBG SUPPY CORP. The Distr…" at bounding box center [381, 188] width 66 height 12
click option "Brizo" at bounding box center [0, 0] width 0 height 0
click at [483, 245] on span "Do not create DS POs" at bounding box center [499, 251] width 47 height 16
click at [473, 248] on input "Do not create DS POs" at bounding box center [470, 251] width 6 height 6
checkbox input "true"
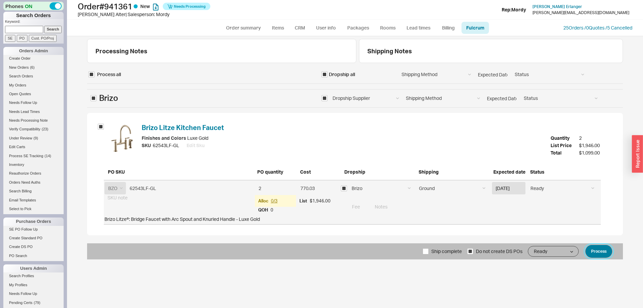
click at [603, 254] on button "Process" at bounding box center [599, 251] width 27 height 13
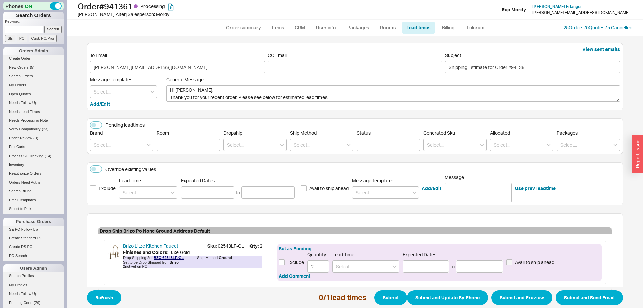
scroll to position [38, 0]
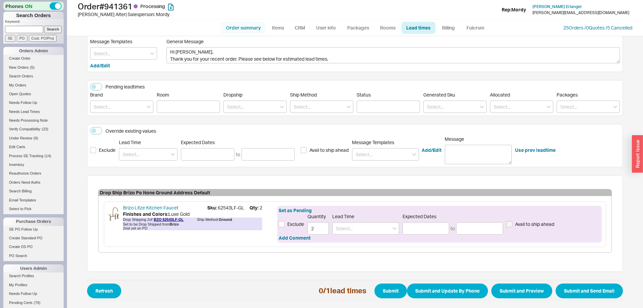
click at [244, 25] on link "Order summary" at bounding box center [243, 28] width 45 height 12
select select "*"
select select "LOW"
select select "3"
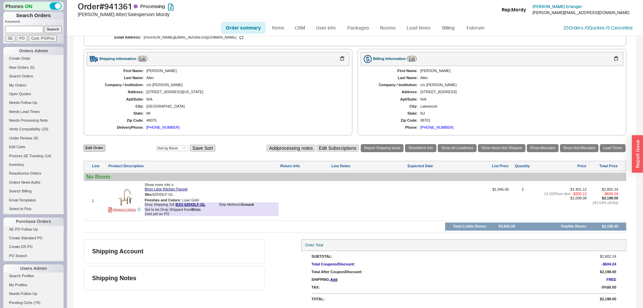
scroll to position [236, 0]
click at [131, 196] on img at bounding box center [125, 197] width 16 height 16
click at [233, 28] on link "Order summary" at bounding box center [243, 28] width 45 height 12
select select "*"
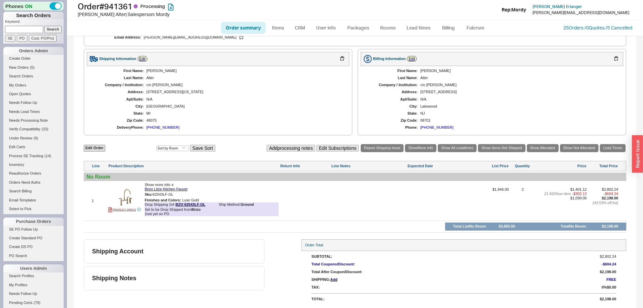
select select "LOW"
select select "3"
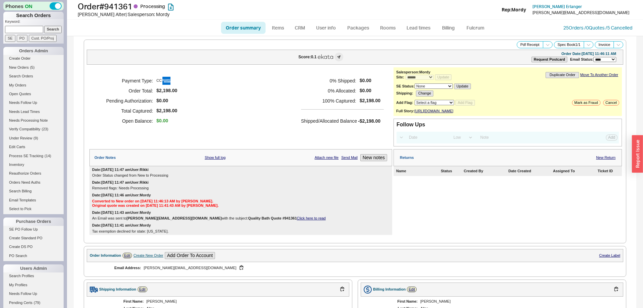
scroll to position [232, 0]
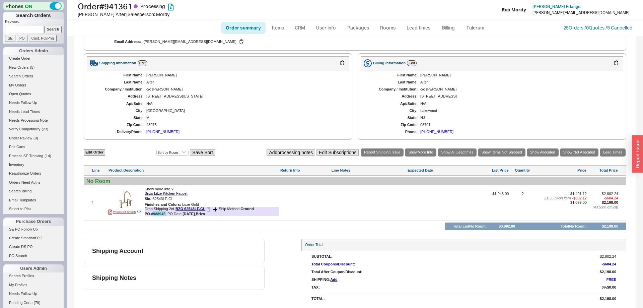
click at [163, 215] on link "988945" at bounding box center [159, 214] width 12 height 4
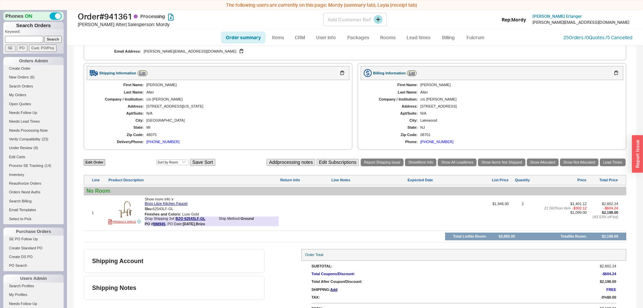
click at [239, 29] on div "Order # 941361 Processing Yehuda Alter | Salesperson: Mordy Add Customer Ref Re…" at bounding box center [355, 20] width 576 height 20
click at [239, 32] on link "Order summary" at bounding box center [243, 37] width 45 height 12
select select "*"
select select "LOW"
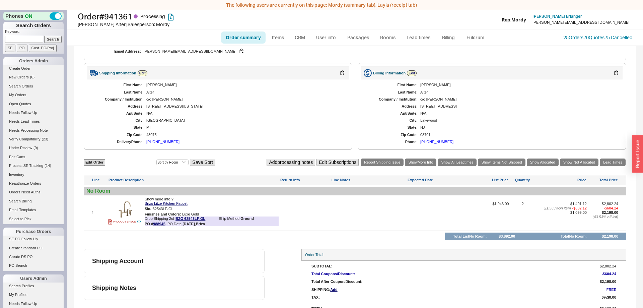
select select "3"
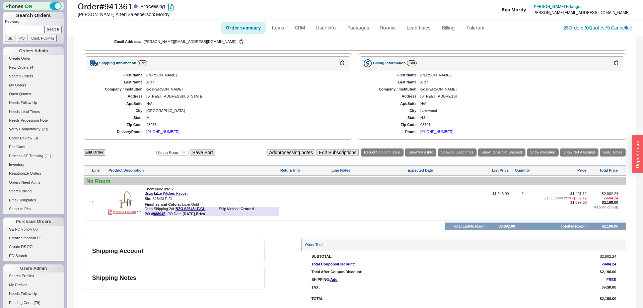
click at [242, 23] on link "Order summary" at bounding box center [243, 28] width 45 height 12
select select "*"
select select "LOW"
select select "3"
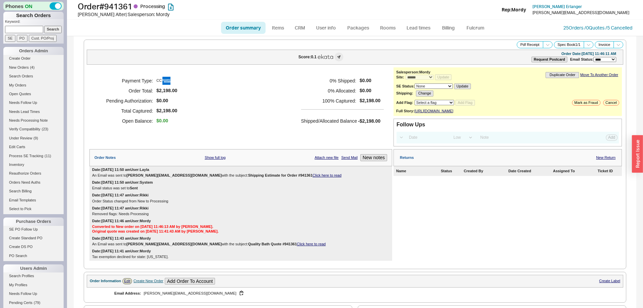
select select "*"
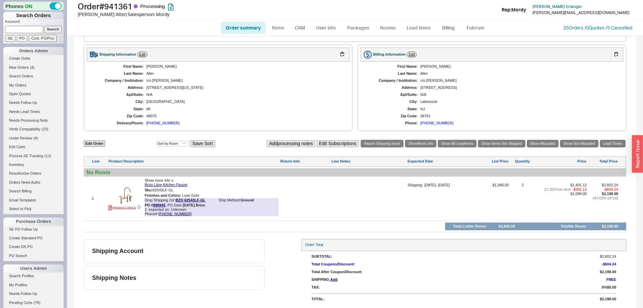
scroll to position [267, 0]
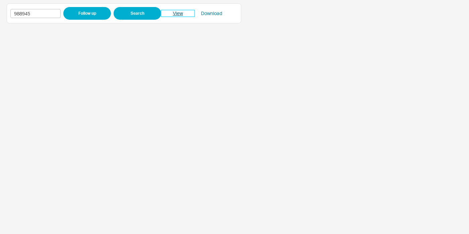
click at [183, 14] on link "View" at bounding box center [177, 13] width 33 height 7
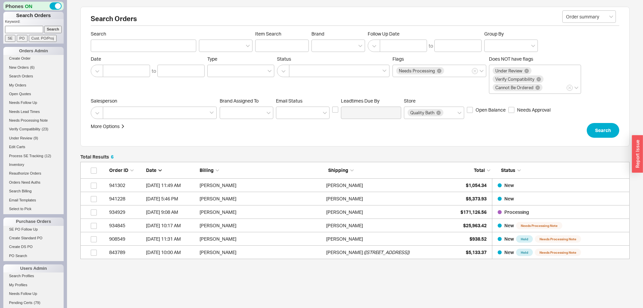
scroll to position [28, 0]
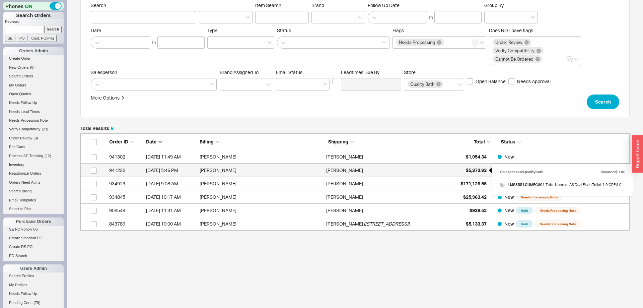
click at [472, 167] on div "$5,373.93" at bounding box center [469, 169] width 33 height 13
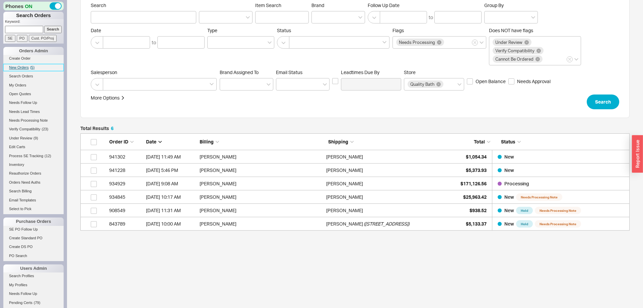
click at [23, 70] on link "New Orders ( 5 )" at bounding box center [33, 67] width 60 height 7
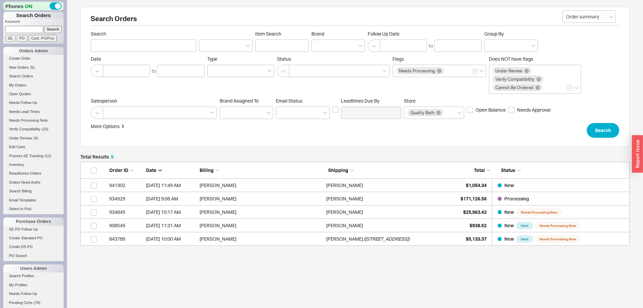
scroll to position [84, 549]
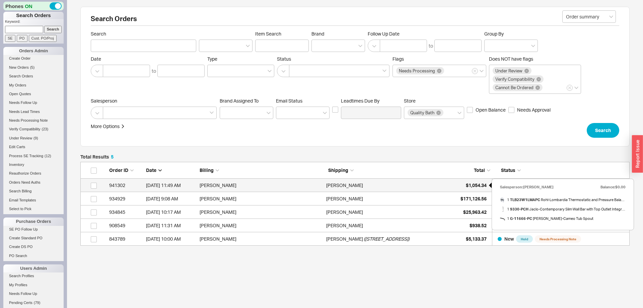
click at [467, 184] on span "$1,054.34" at bounding box center [476, 185] width 21 height 6
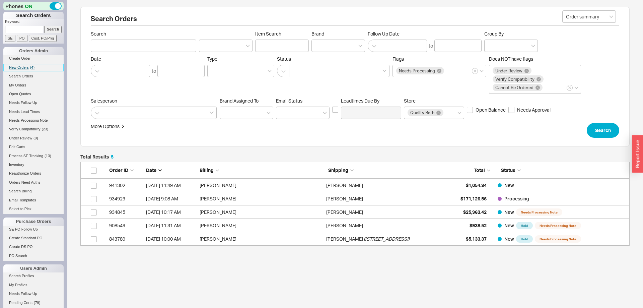
click at [26, 70] on link "New Orders ( 4 )" at bounding box center [33, 67] width 60 height 7
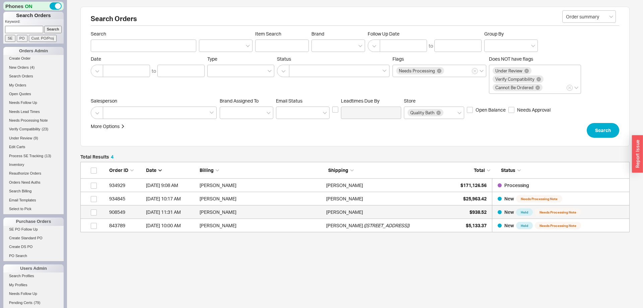
scroll to position [70, 549]
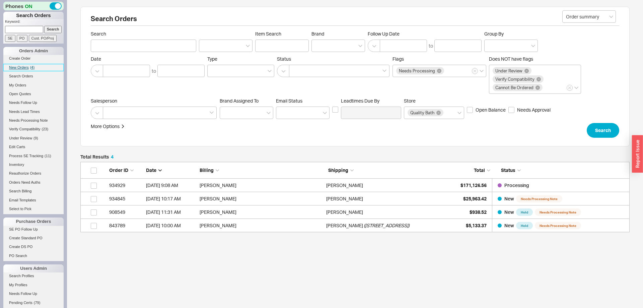
click at [25, 68] on span "New Orders" at bounding box center [19, 67] width 20 height 4
click at [27, 70] on link "New Orders ( 5 )" at bounding box center [33, 67] width 60 height 7
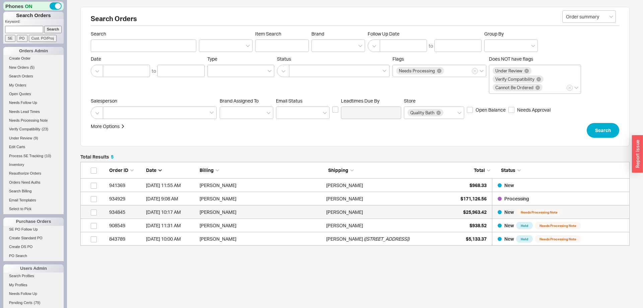
scroll to position [84, 549]
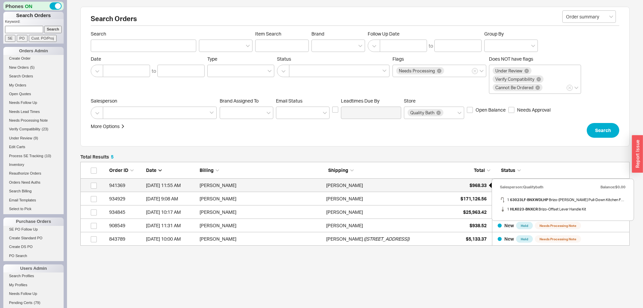
click at [475, 187] on span "$968.33" at bounding box center [478, 185] width 17 height 6
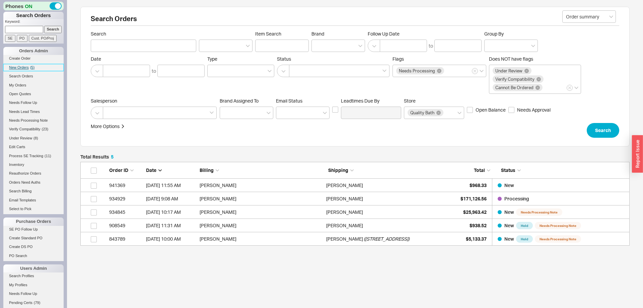
click at [21, 69] on span "New Orders" at bounding box center [19, 67] width 20 height 4
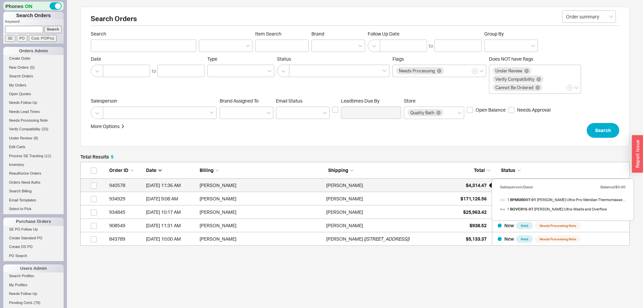
click at [477, 184] on span "$4,314.47" at bounding box center [476, 185] width 21 height 6
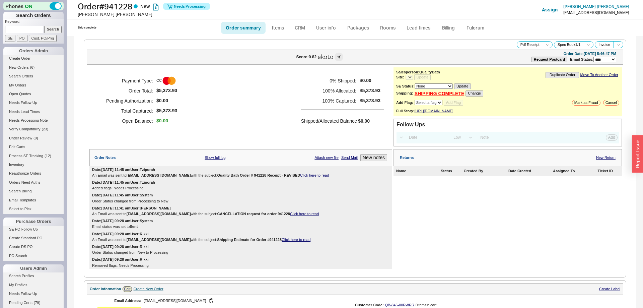
select select "LOW"
select select "3"
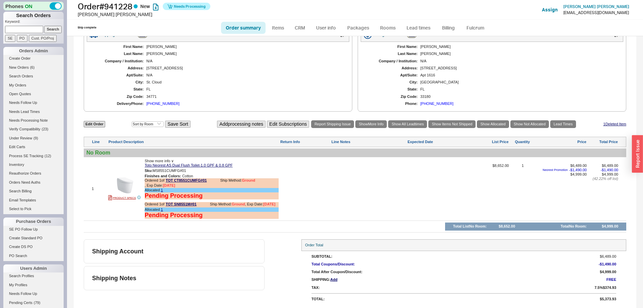
select select "*"
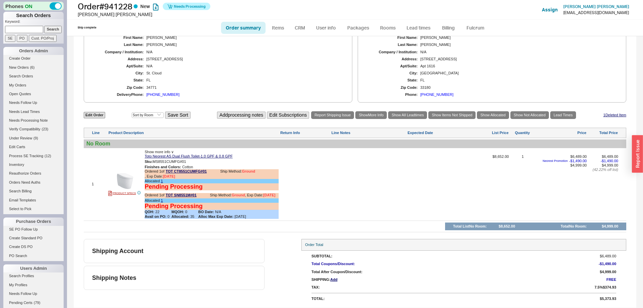
scroll to position [0, 0]
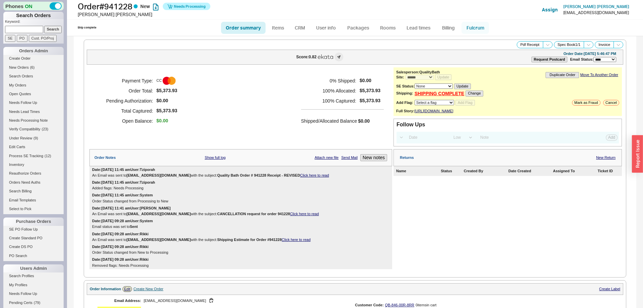
click at [481, 24] on link "Fulcrum" at bounding box center [475, 28] width 27 height 12
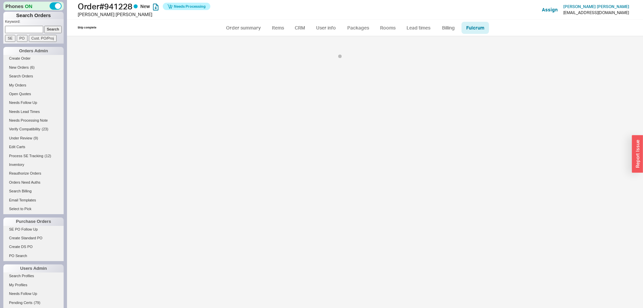
select select "136"
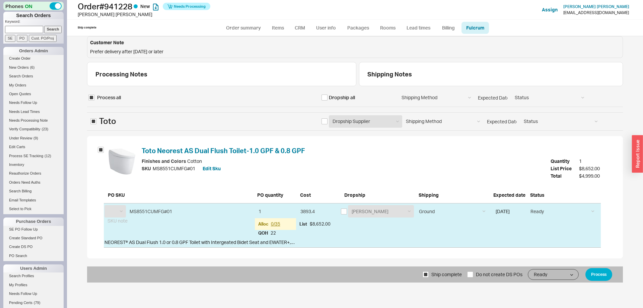
select select "TOT"
click at [434, 277] on span "Ship complete" at bounding box center [446, 274] width 30 height 16
click at [429, 277] on input "Ship complete" at bounding box center [426, 274] width 6 height 6
click at [442, 274] on span "Ship complete" at bounding box center [446, 274] width 30 height 16
click at [429, 274] on input "Ship complete" at bounding box center [426, 274] width 6 height 6
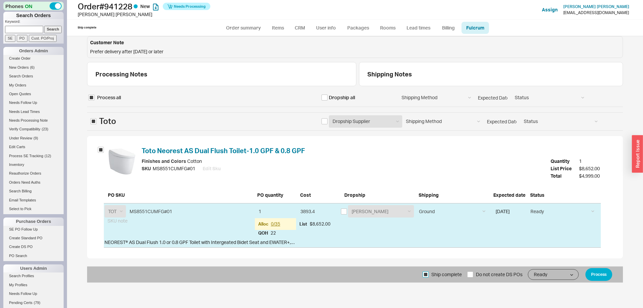
checkbox input "true"
click at [597, 274] on button "Process" at bounding box center [599, 274] width 27 height 13
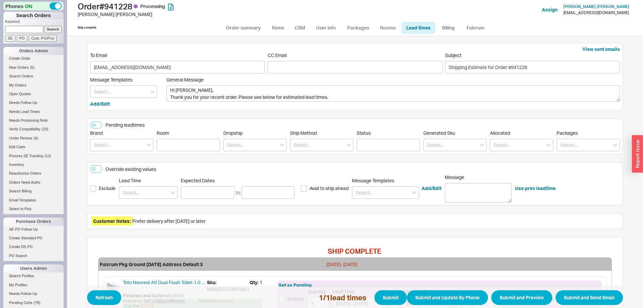
scroll to position [83, 0]
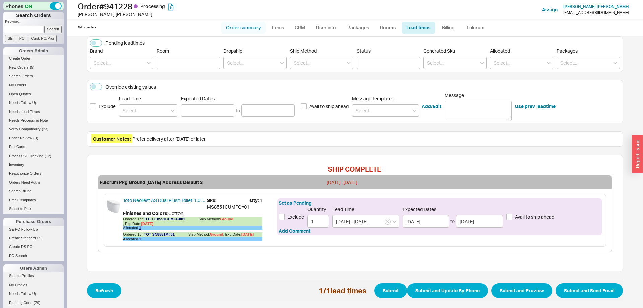
click at [239, 28] on link "Order summary" at bounding box center [243, 28] width 45 height 12
select select "*"
select select "LOW"
select select "3"
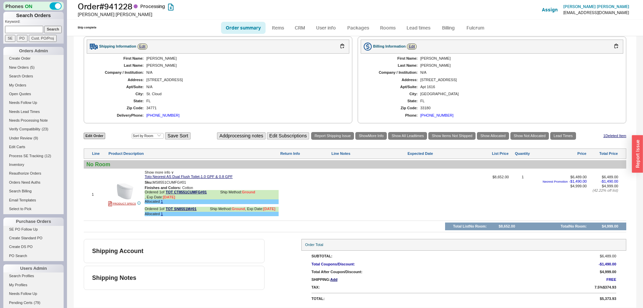
scroll to position [43, 0]
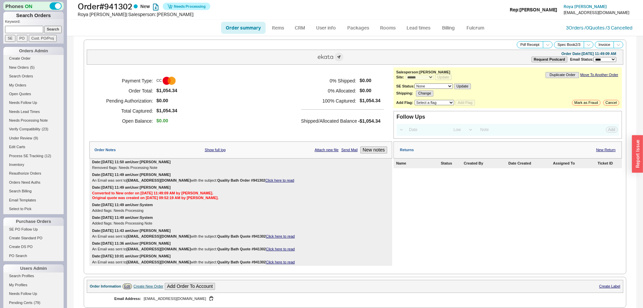
select select "*"
select select "LOW"
select select "3"
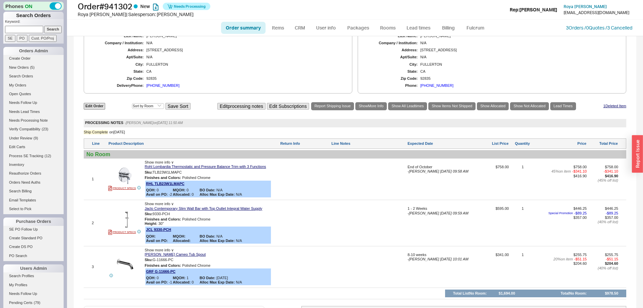
scroll to position [371, 0]
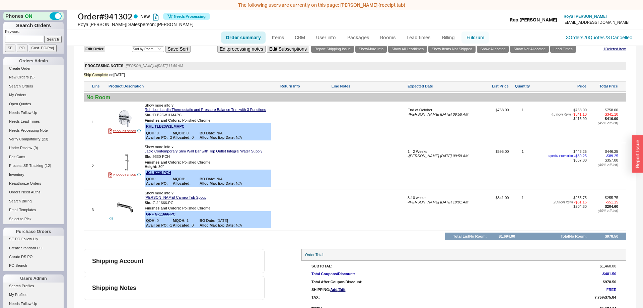
click at [474, 39] on link "Fulcrum" at bounding box center [475, 37] width 27 height 12
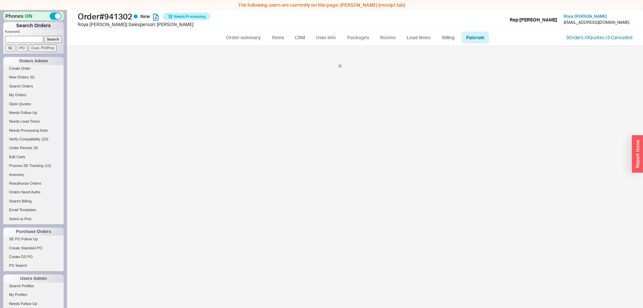
select select "GRF"
select select "JCL"
select select "RHL"
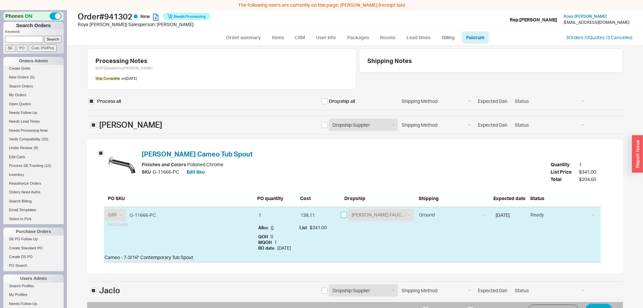
click at [345, 213] on input "checkbox" at bounding box center [344, 215] width 6 height 6
checkbox input "true"
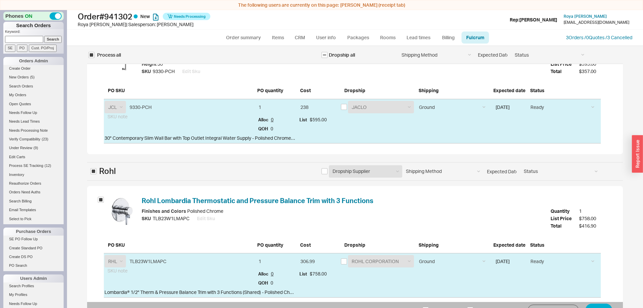
scroll to position [293, 0]
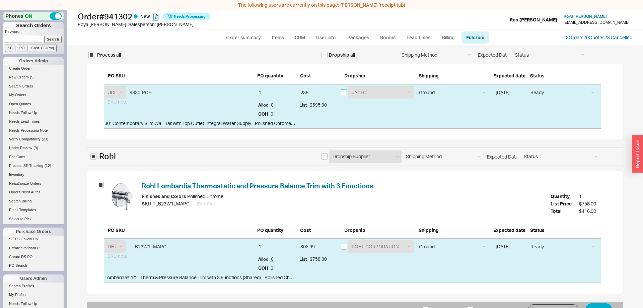
drag, startPoint x: 342, startPoint y: 93, endPoint x: 350, endPoint y: 101, distance: 11.4
click at [342, 93] on input "checkbox" at bounding box center [344, 92] width 6 height 6
checkbox input "true"
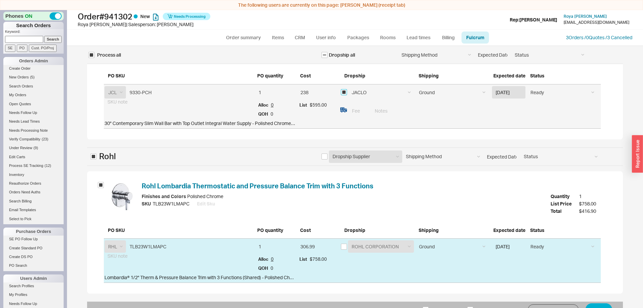
scroll to position [10, 0]
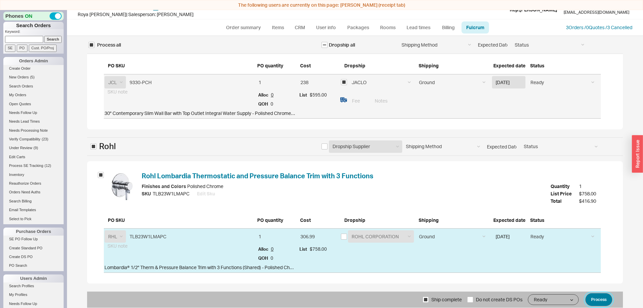
drag, startPoint x: 604, startPoint y: 298, endPoint x: 476, endPoint y: 304, distance: 127.8
click at [602, 298] on button "Process" at bounding box center [599, 299] width 27 height 13
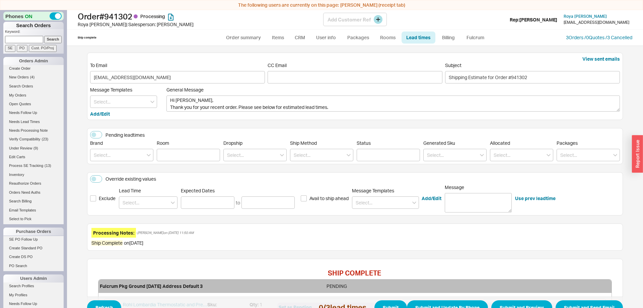
click at [242, 24] on div "Roya Phillips | Salesperson: Eli" at bounding box center [201, 24] width 246 height 7
click at [241, 38] on link "Order summary" at bounding box center [243, 37] width 45 height 12
select select "*"
select select "LOW"
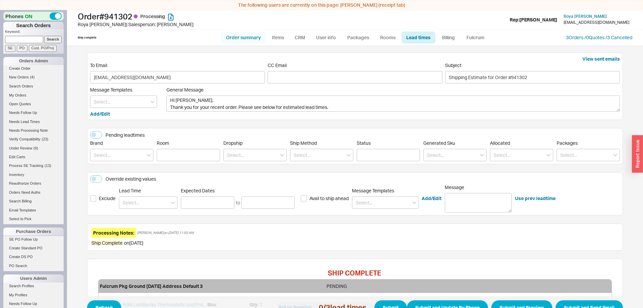
select select "3"
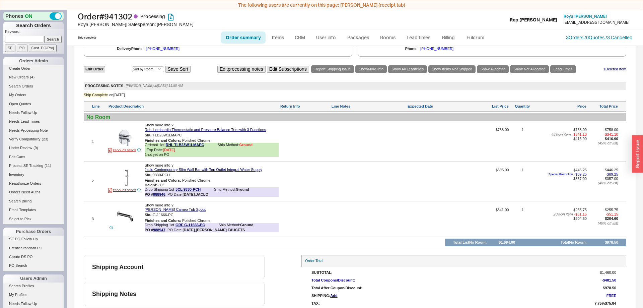
scroll to position [383, 0]
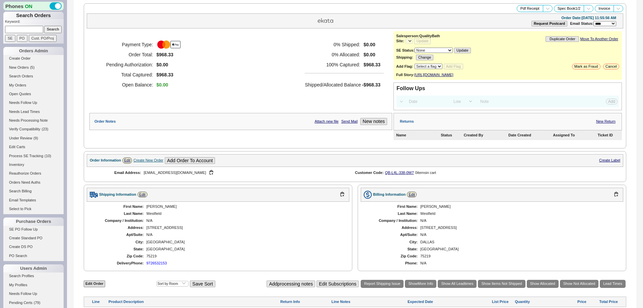
select select "*"
select select "LOW"
select select "3"
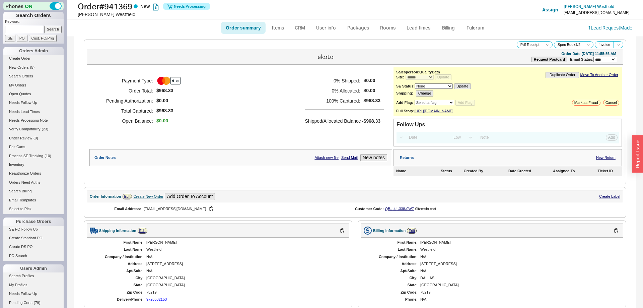
select select "*"
click at [479, 21] on ul "Order summary Items CRM User info Packages Rooms Lead times Billing Fulcrum" at bounding box center [354, 28] width 273 height 16
click at [479, 23] on link "Fulcrum" at bounding box center [475, 28] width 27 height 12
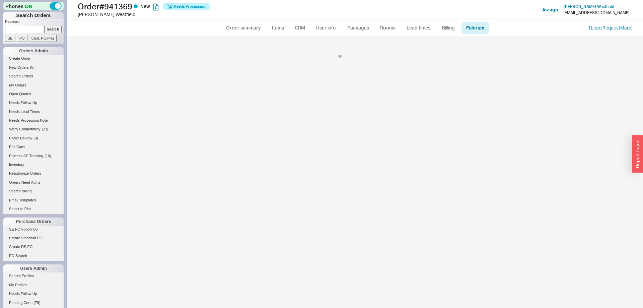
select select "BZO"
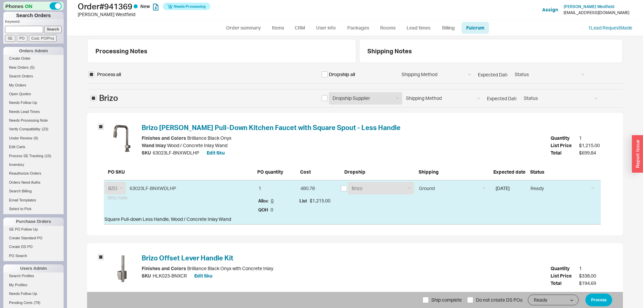
scroll to position [82, 0]
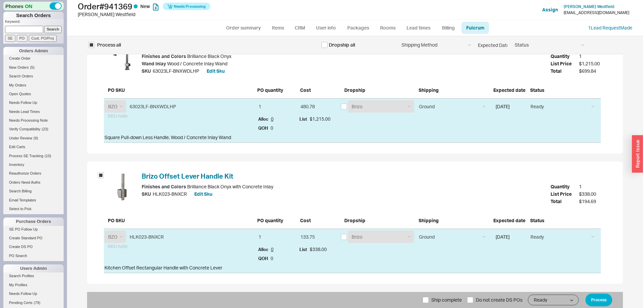
click at [444, 308] on span "Ship complete" at bounding box center [446, 300] width 30 height 16
click at [429, 303] on input "Ship complete" at bounding box center [426, 300] width 6 height 6
checkbox input "true"
click at [582, 291] on form "Process all Dropship all Shipping Method Ground LTL Our Truck --------------- C…" at bounding box center [355, 146] width 536 height 324
click at [594, 296] on button "Process" at bounding box center [599, 299] width 27 height 13
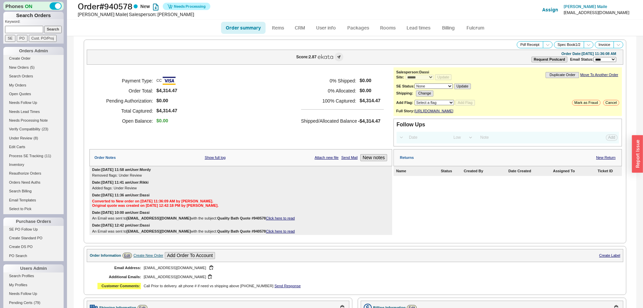
select select "*"
select select "LOW"
select select "3"
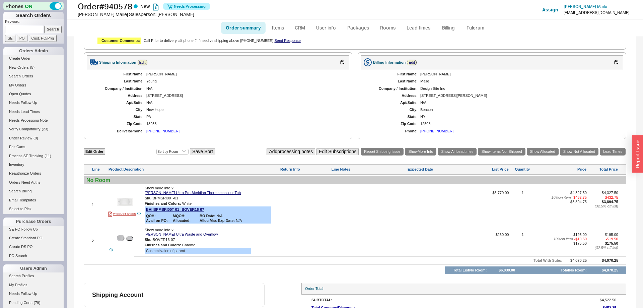
scroll to position [295, 0]
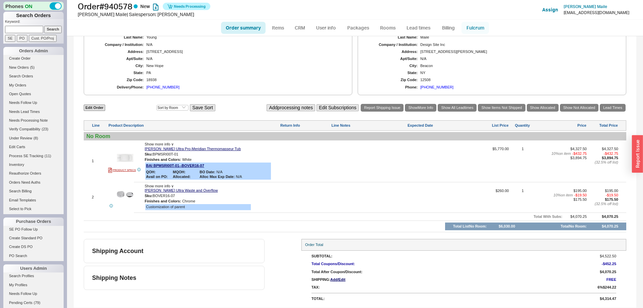
click at [478, 27] on link "Fulcrum" at bounding box center [475, 28] width 27 height 12
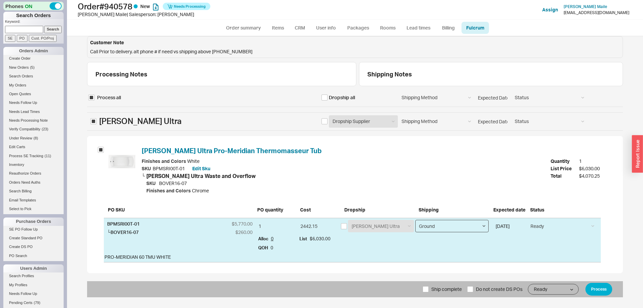
click at [415, 220] on select "Ground LTL Our Truck --------------- Customer Pickup - Showroom Customer Pickup…" at bounding box center [451, 226] width 73 height 12
select select "9"
click option "LTL" at bounding box center [0, 0] width 0 height 0
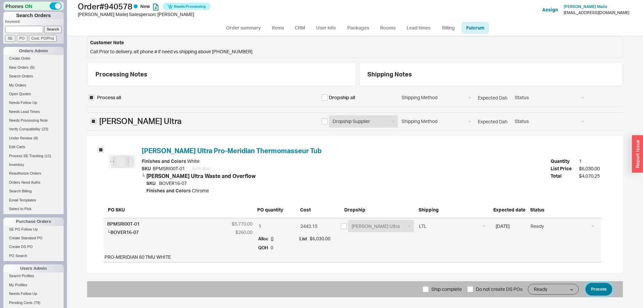
click at [599, 289] on button "Process" at bounding box center [599, 289] width 27 height 13
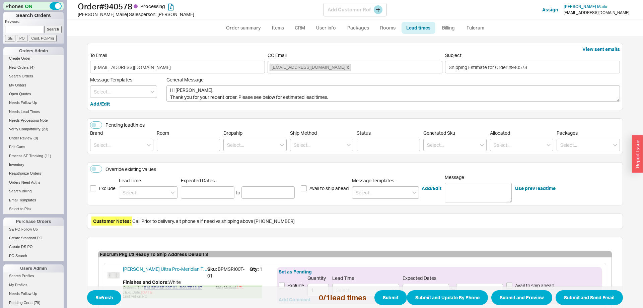
scroll to position [114, 0]
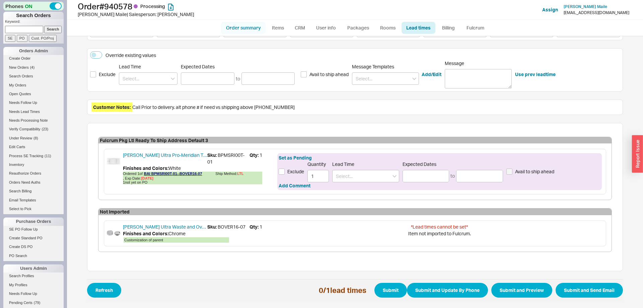
click at [247, 30] on link "Order summary" at bounding box center [243, 28] width 45 height 12
select select "*"
select select "LOW"
select select "3"
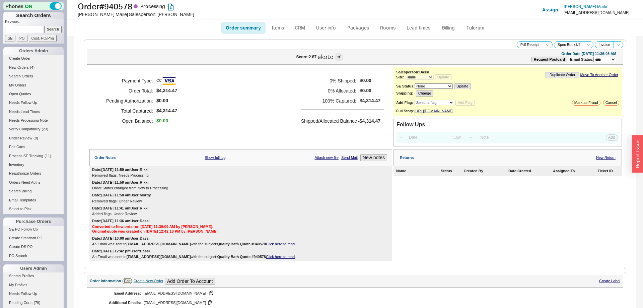
scroll to position [319, 0]
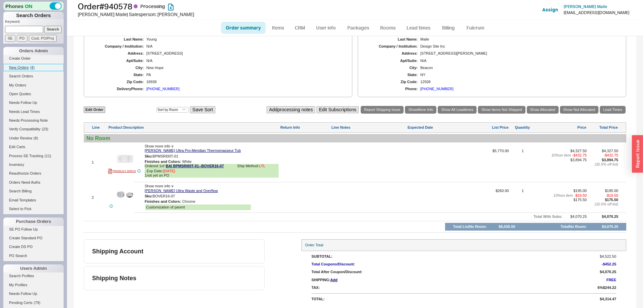
click at [24, 70] on link "New Orders ( 4 )" at bounding box center [33, 67] width 60 height 7
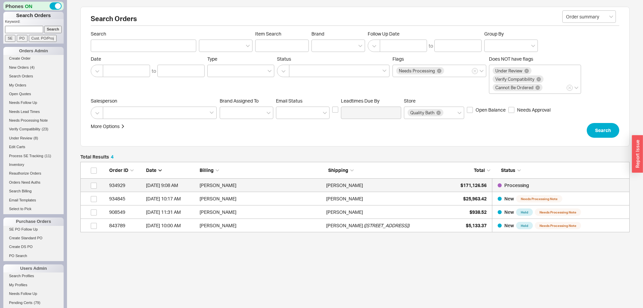
scroll to position [70, 549]
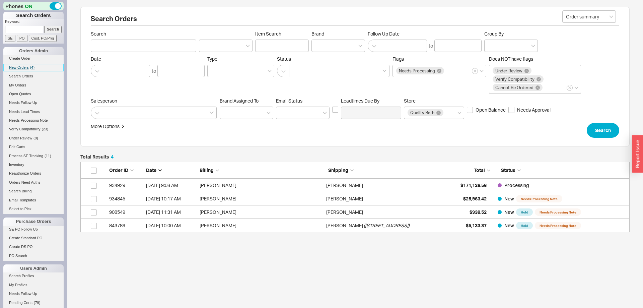
click at [24, 68] on span "New Orders" at bounding box center [19, 67] width 20 height 4
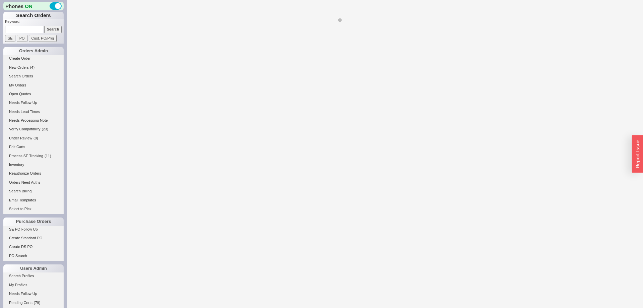
select select "*"
select select "LOW"
select select "3"
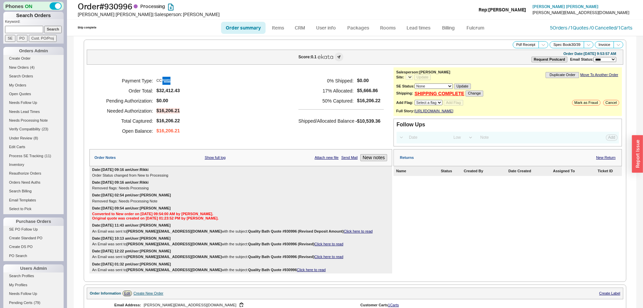
select select "*"
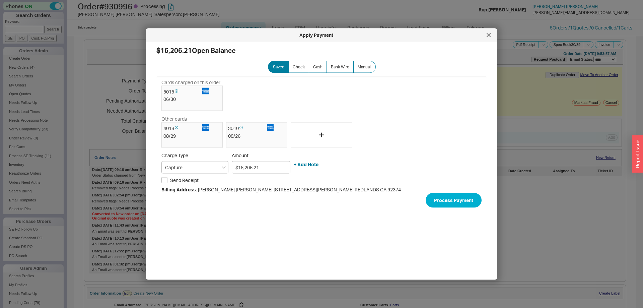
drag, startPoint x: 489, startPoint y: 38, endPoint x: 483, endPoint y: 40, distance: 7.2
click at [489, 37] on div at bounding box center [488, 35] width 11 height 11
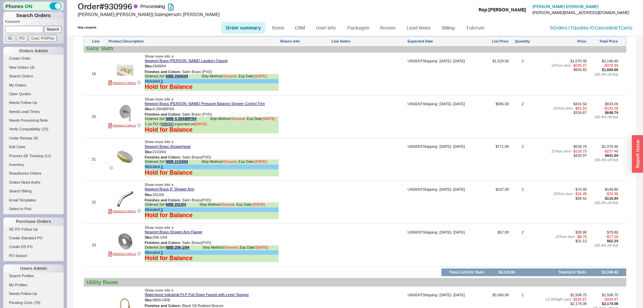
scroll to position [1367, 0]
